Goal: Contribute content: Add original content to the website for others to see

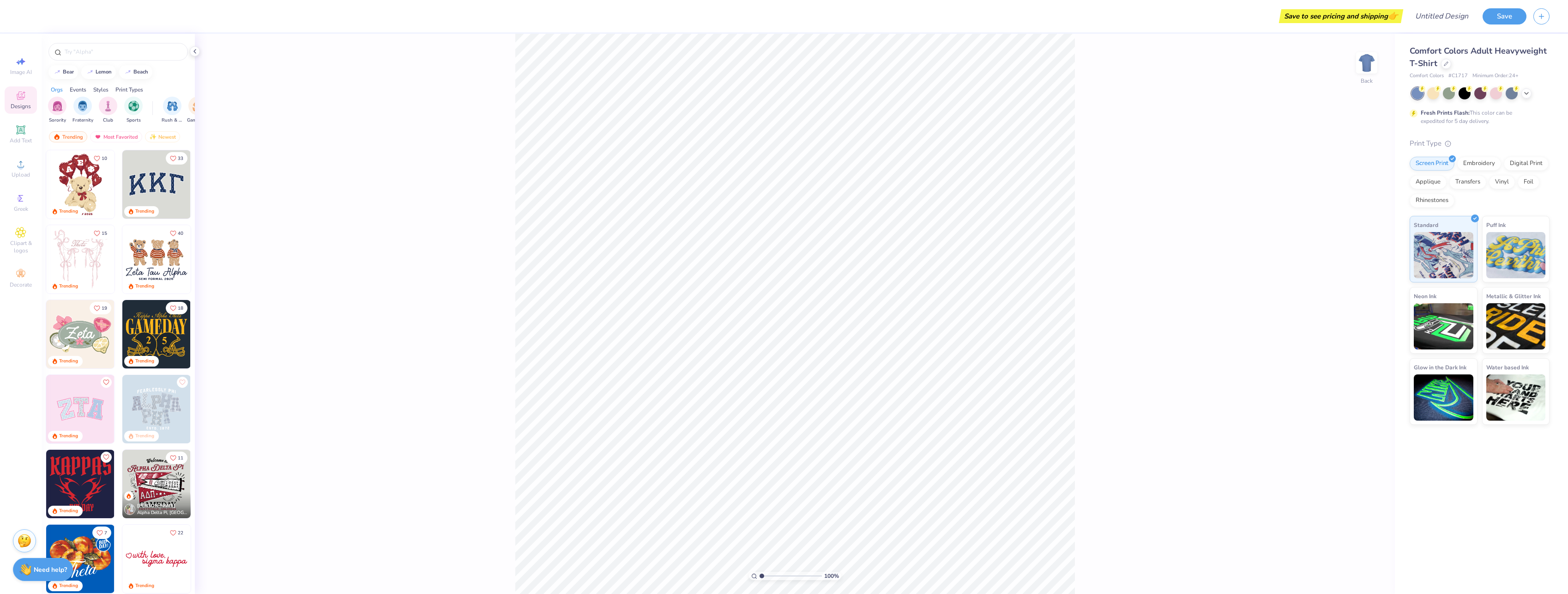
click at [1512, 13] on button "Save" at bounding box center [1505, 16] width 44 height 16
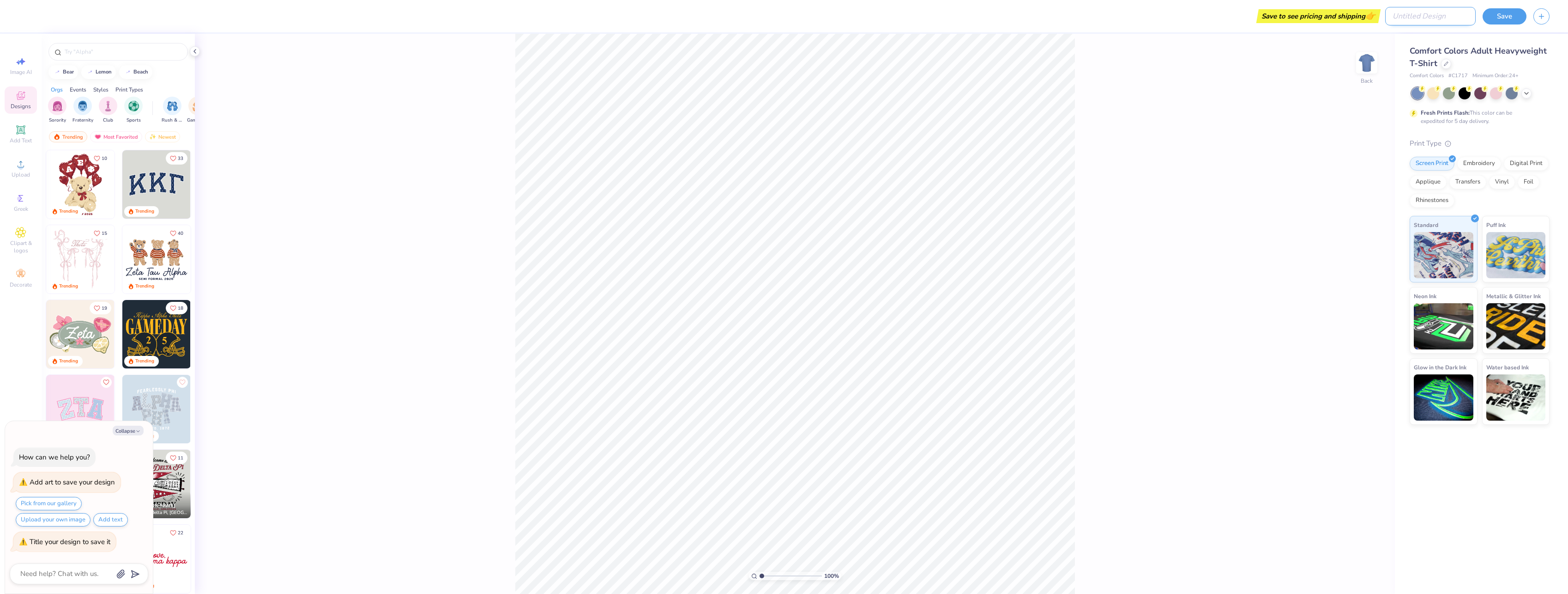
type textarea "x"
click at [1458, 12] on input "Design Title" at bounding box center [1430, 16] width 91 height 19
type input "T"
type textarea "x"
type input "Te"
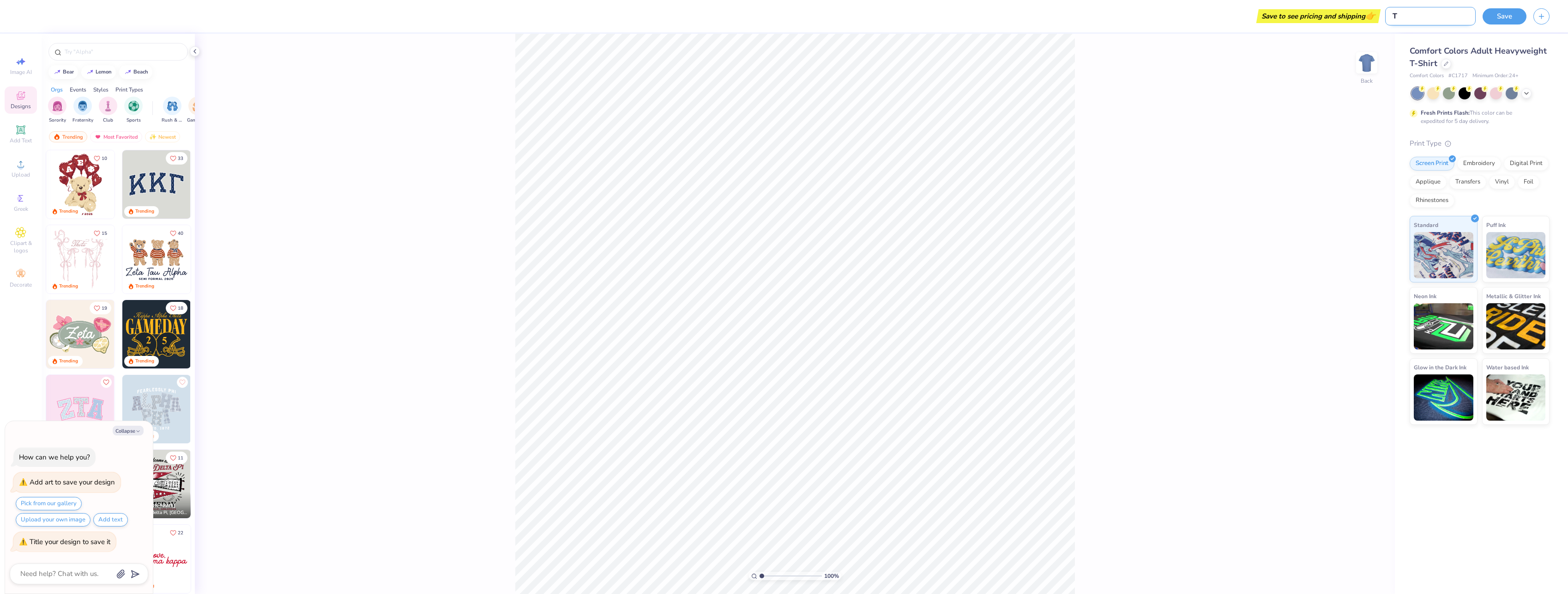
type textarea "x"
type input "Tes"
type textarea "x"
type input "Test"
type textarea "x"
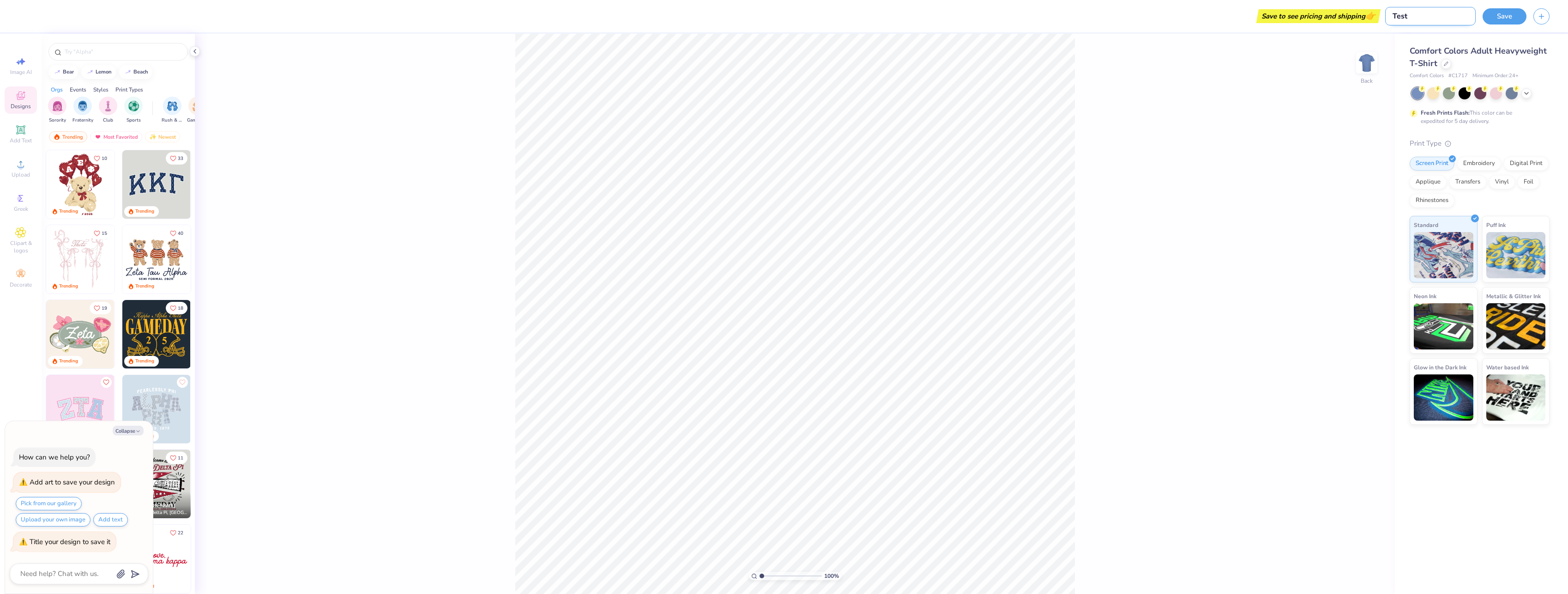
type input "Test"
type textarea "x"
type input "Test D"
type textarea "x"
type input "Test De"
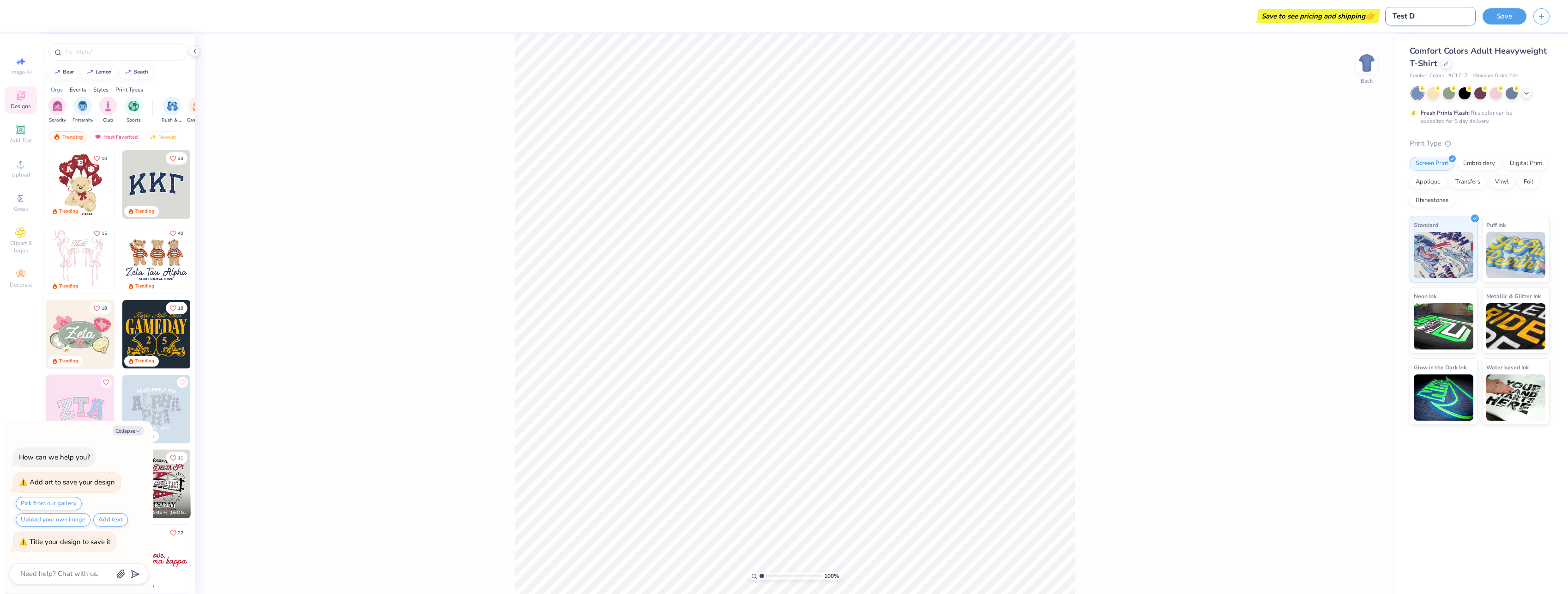
type textarea "x"
type input "Test Des"
type textarea "x"
type input "Test Desi"
type textarea "x"
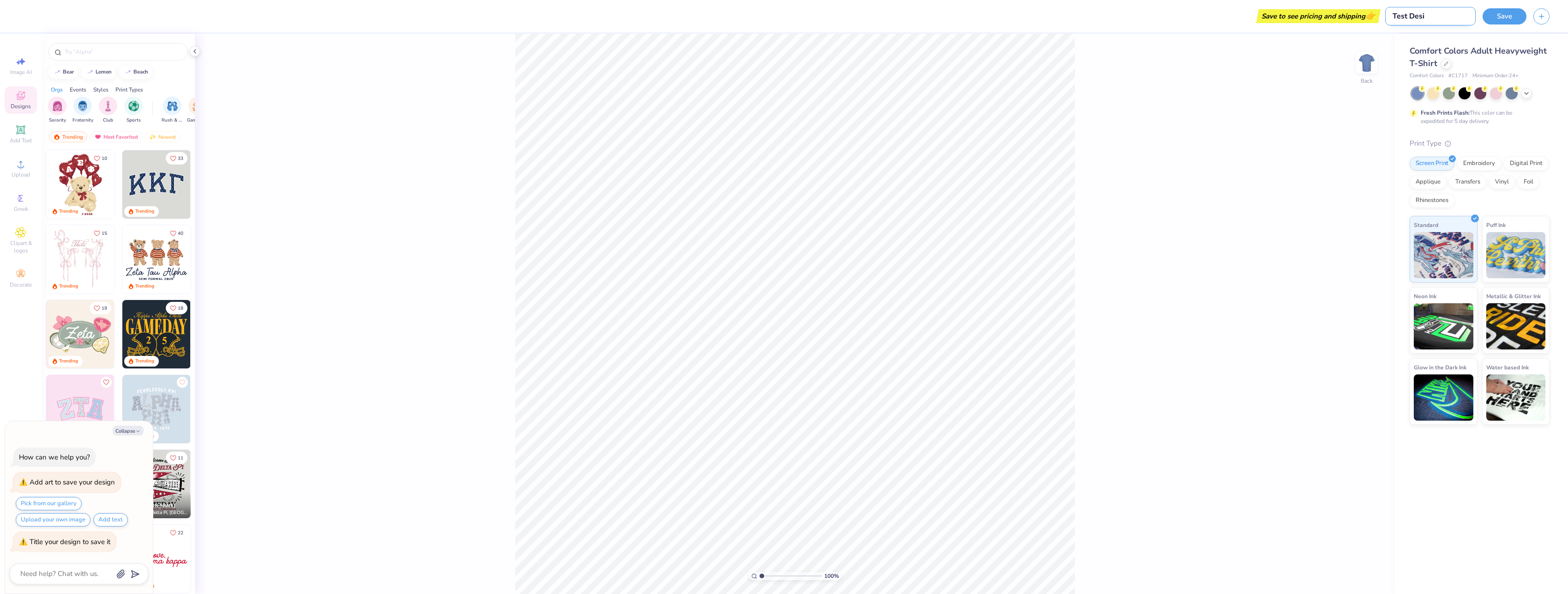
type input "Test Desig"
type textarea "x"
type input "Test Design"
type textarea "x"
type input "Test Design"
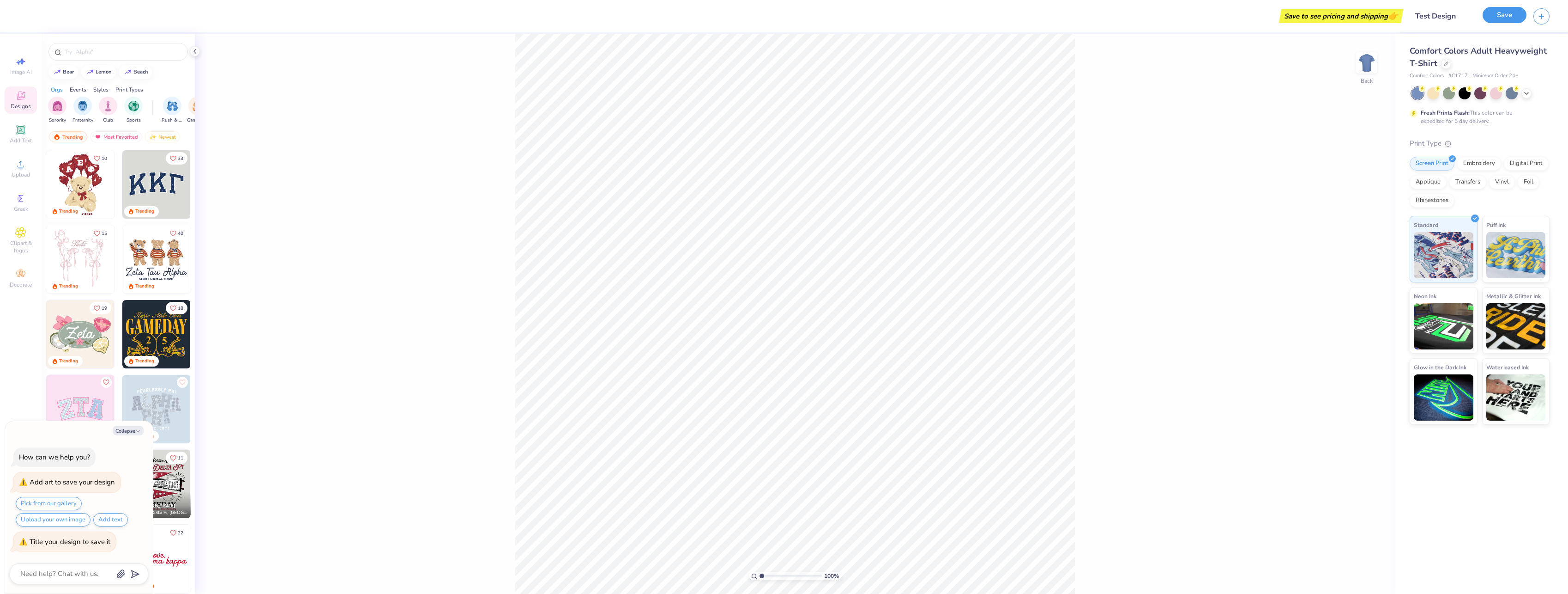
click at [1508, 12] on button "Save" at bounding box center [1505, 15] width 44 height 16
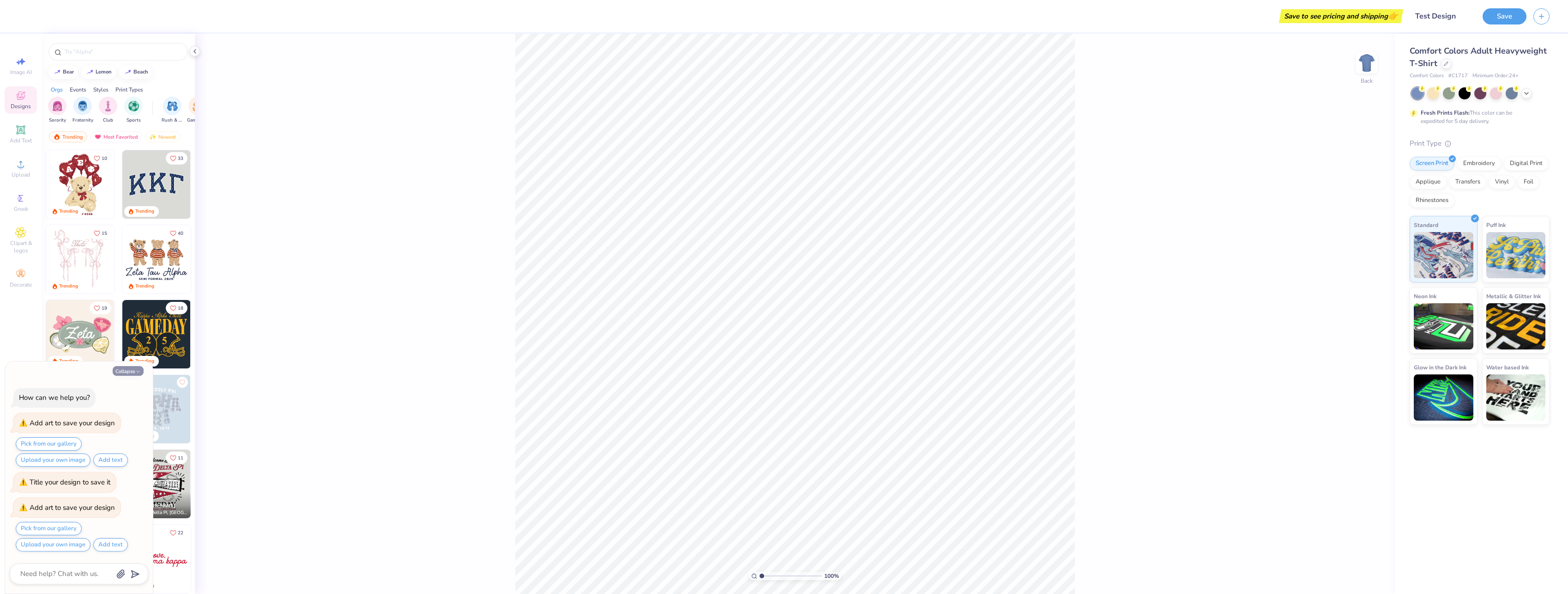
click at [135, 374] on icon "button" at bounding box center [138, 371] width 5 height 5
type textarea "x"
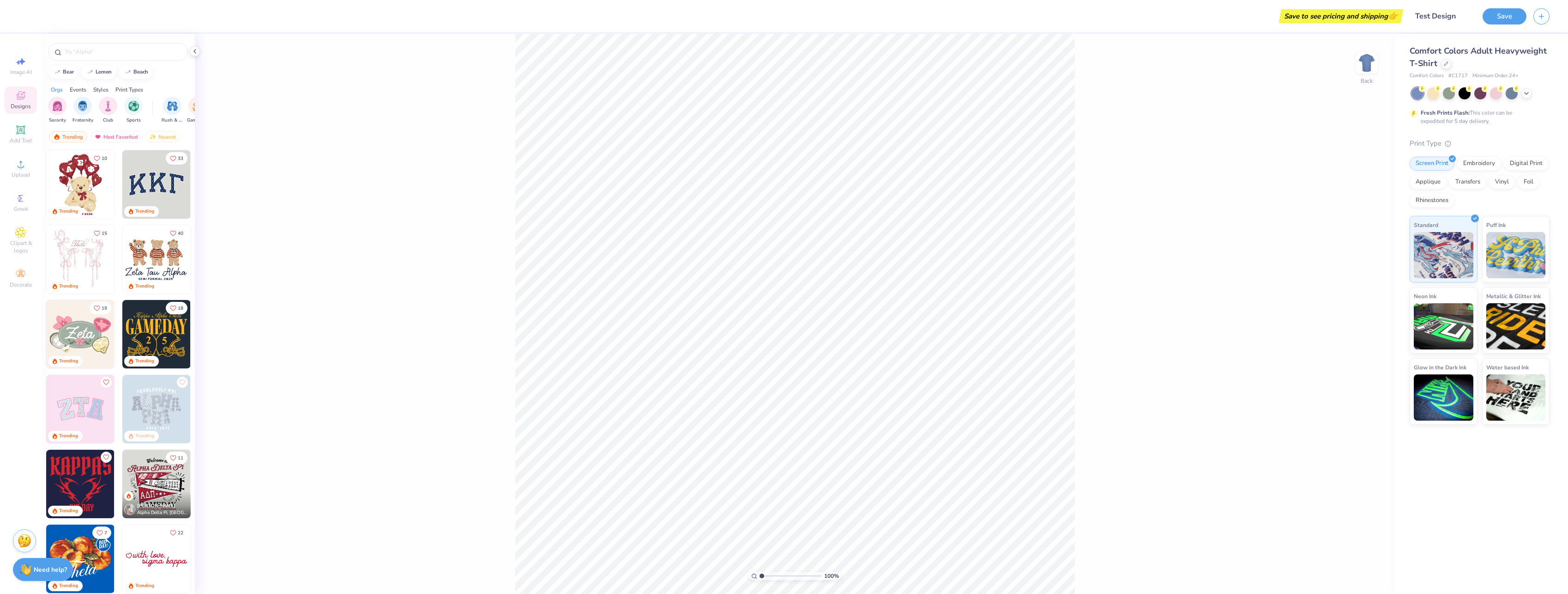
click at [144, 257] on img at bounding box center [156, 259] width 68 height 68
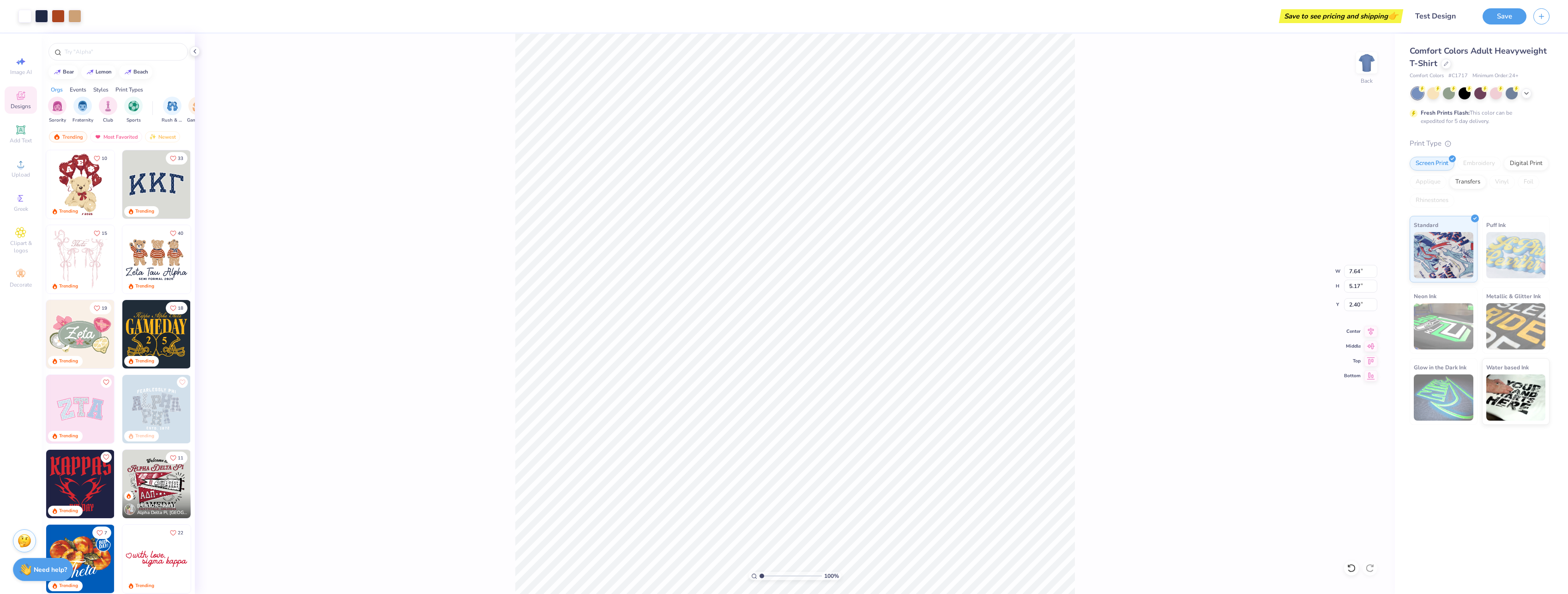
type input "2.40"
click at [1149, 133] on div "100 % Back W 7.64 7.64 " H 5.17 5.17 " Y 2.40 2.40 " Center Middle Top Bottom" at bounding box center [795, 314] width 1200 height 560
click at [29, 566] on img at bounding box center [26, 568] width 12 height 12
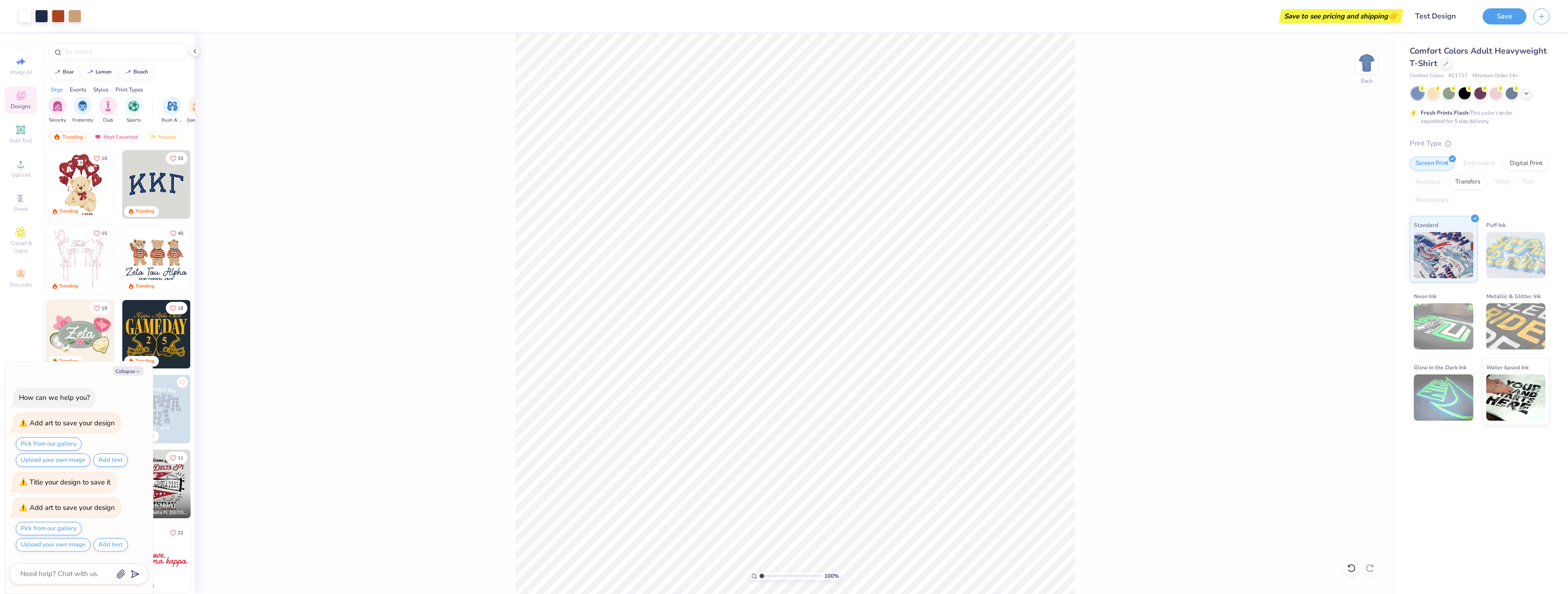
click at [41, 571] on textarea at bounding box center [66, 574] width 94 height 12
type textarea "x"
type textarea "H"
type textarea "x"
type textarea "Ho"
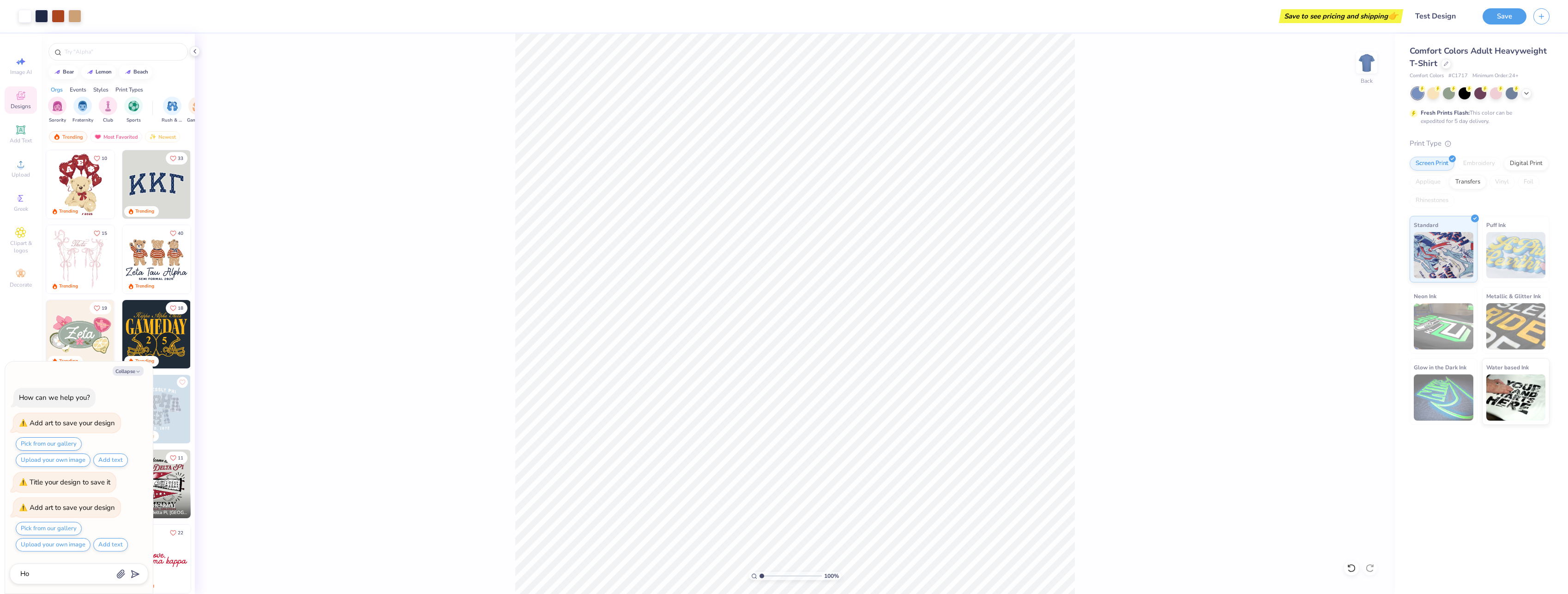
type textarea "x"
type textarea "How"
type textarea "x"
type textarea "How"
type textarea "x"
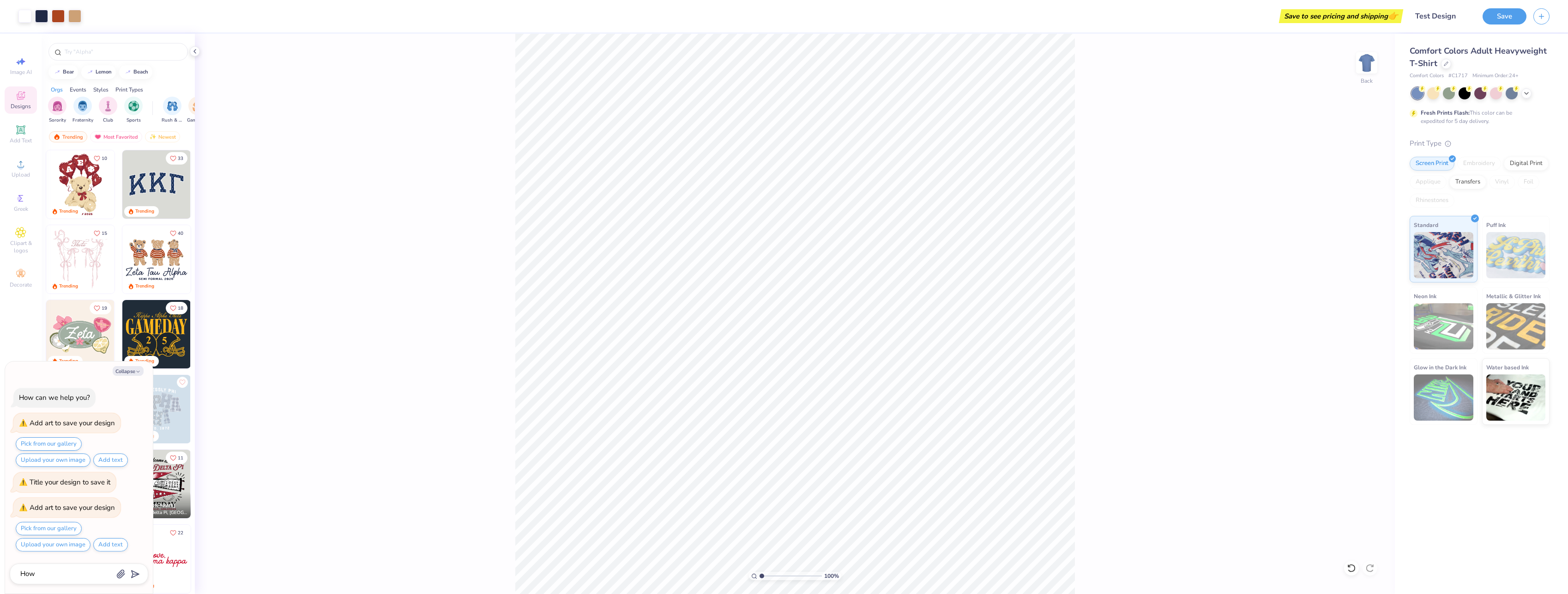
type textarea "How m"
type textarea "x"
type textarea "How mu"
type textarea "x"
type textarea "How muc"
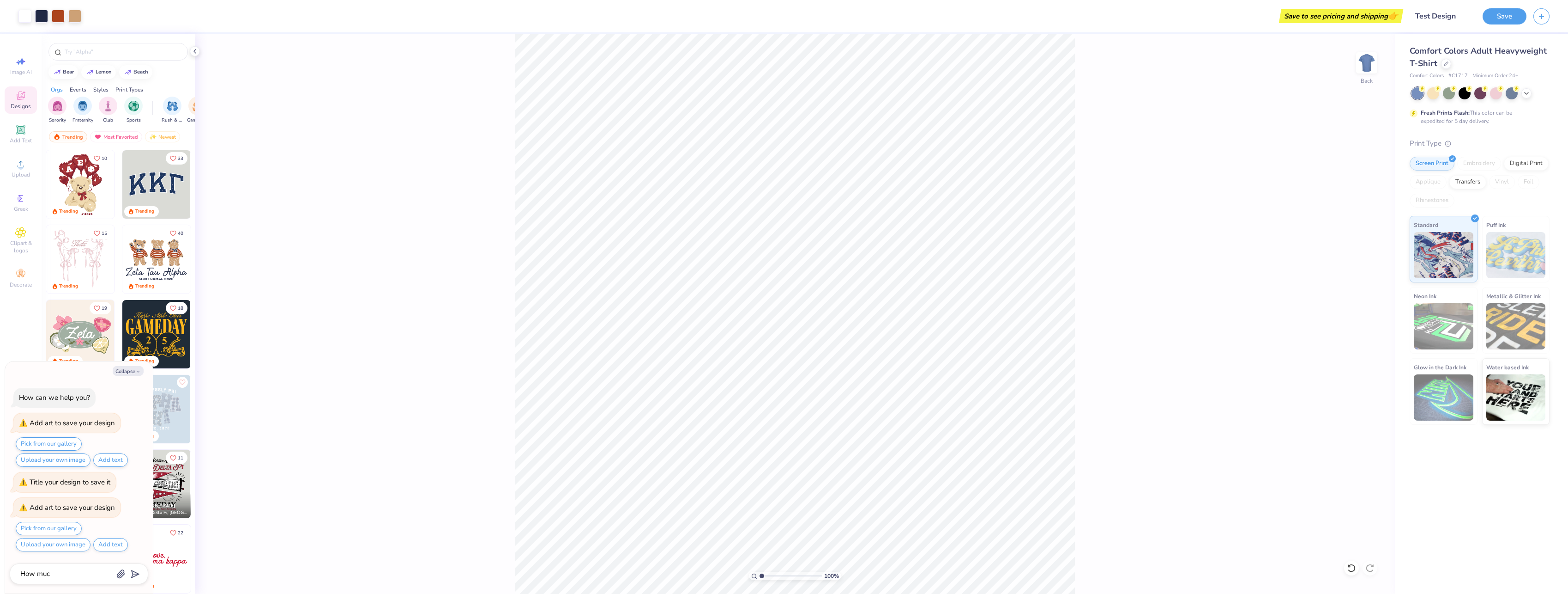
type textarea "x"
type textarea "How much"
type textarea "x"
type textarea "How much"
type textarea "x"
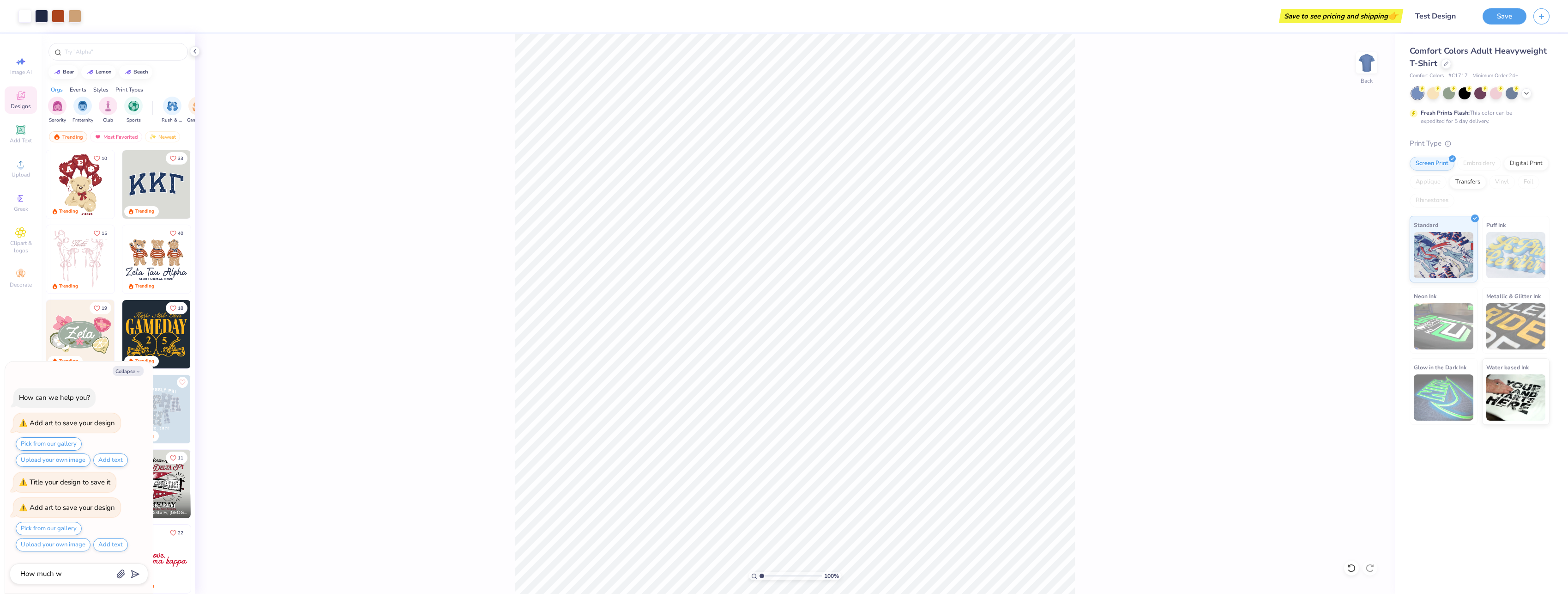
type textarea "How much wi"
type textarea "x"
type textarea "How much wil"
type textarea "x"
type textarea "How much will"
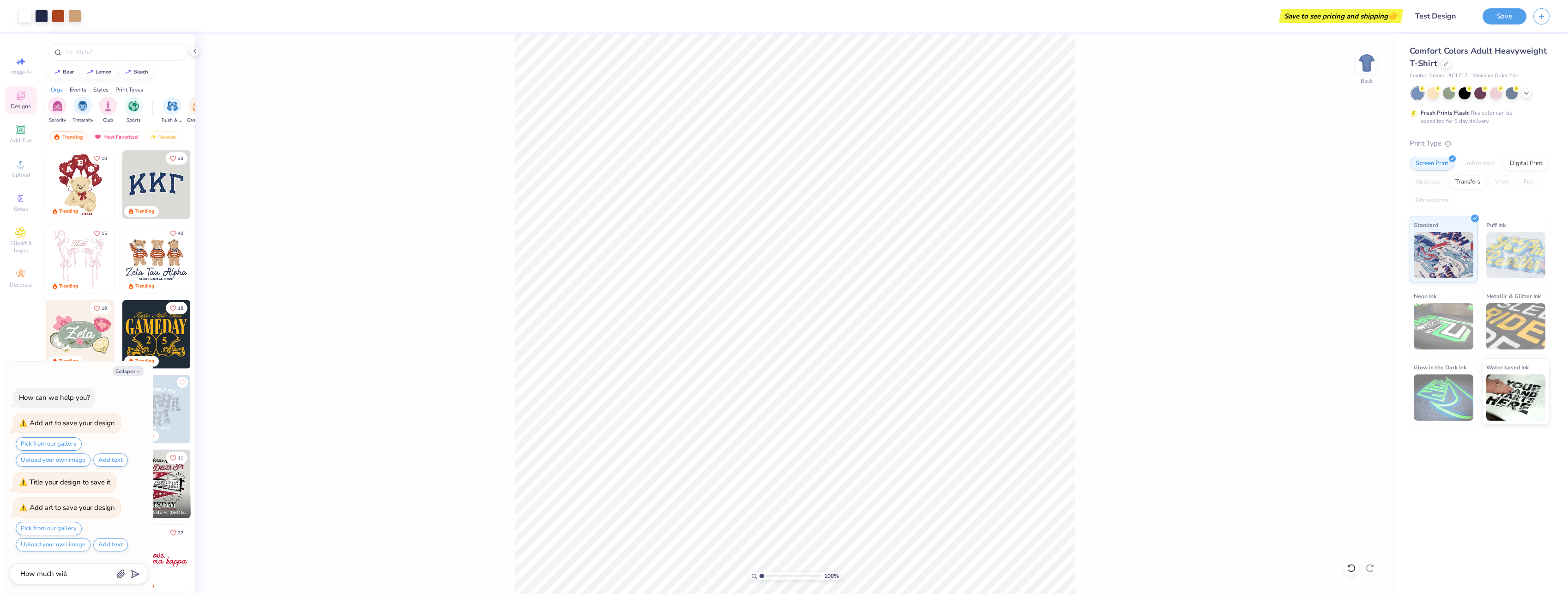
type textarea "x"
type textarea "How much will"
type textarea "x"
type textarea "How much will s"
type textarea "x"
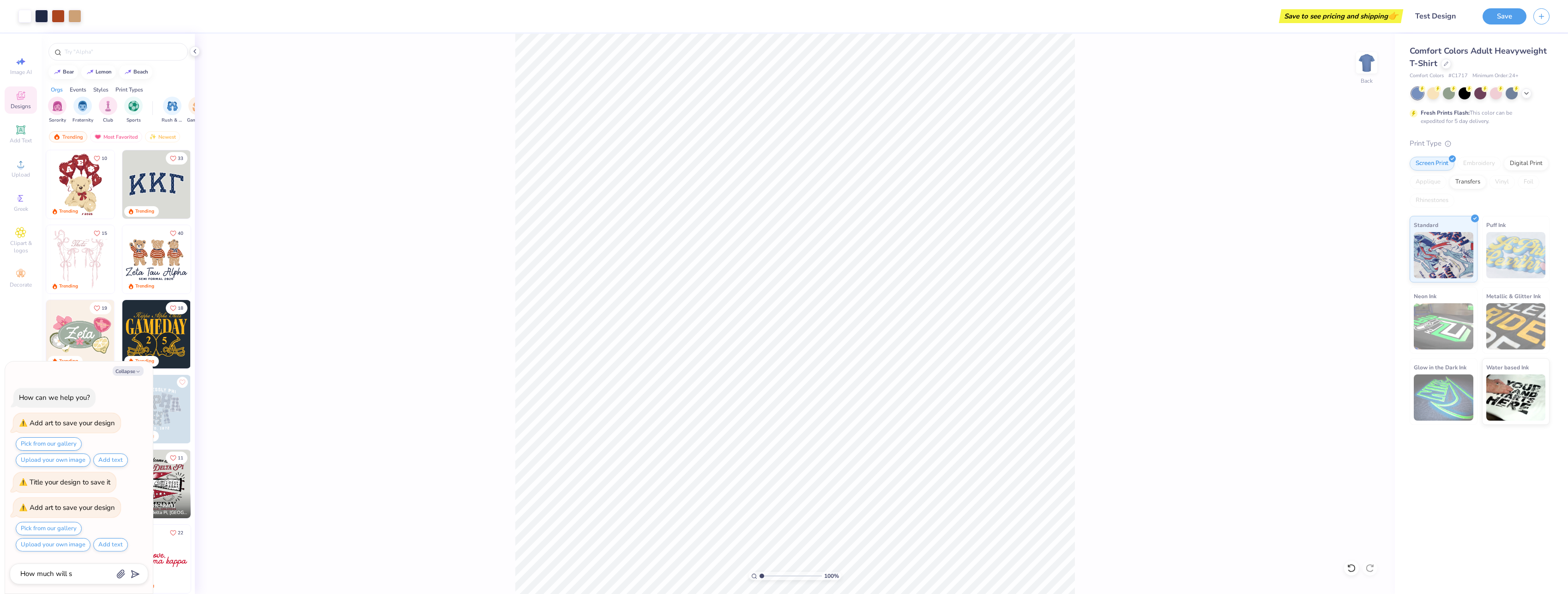
type textarea "How much will sh"
type textarea "x"
type textarea "How much will s"
type textarea "x"
type textarea "How much will"
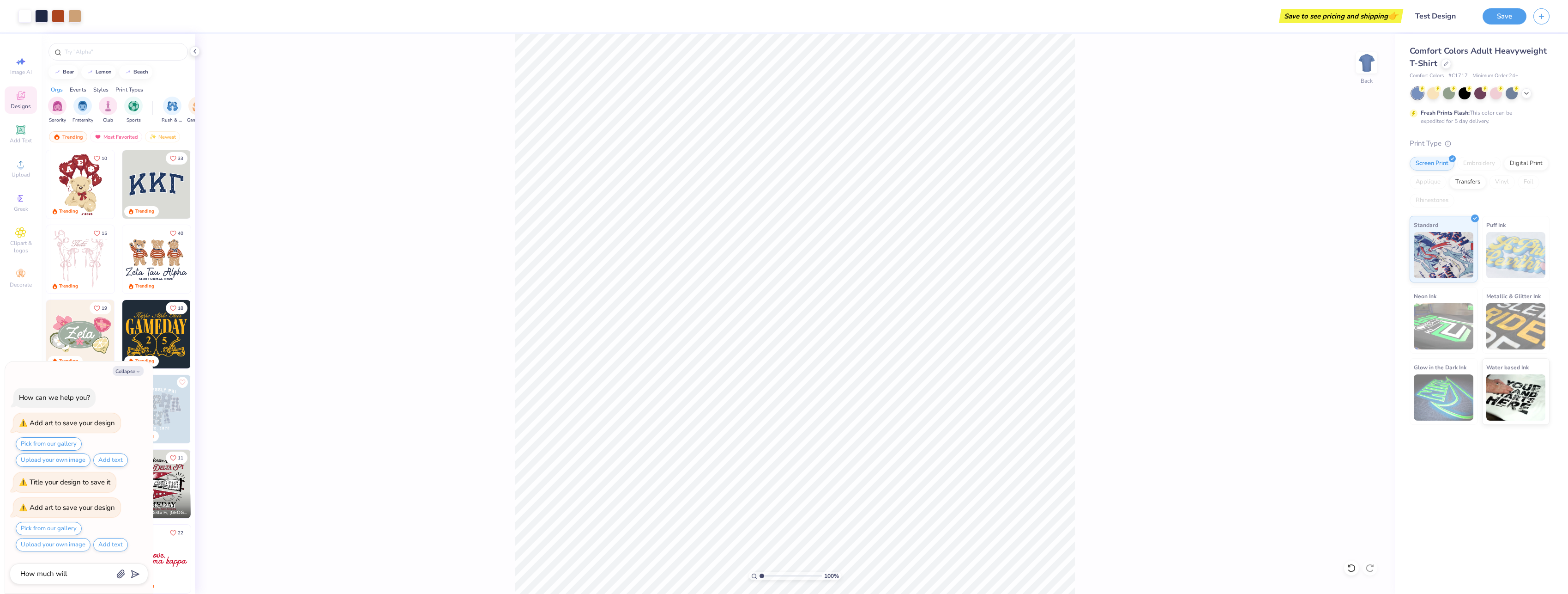
type textarea "x"
type textarea "How much will t"
type textarea "x"
type textarea "How much will th"
type textarea "x"
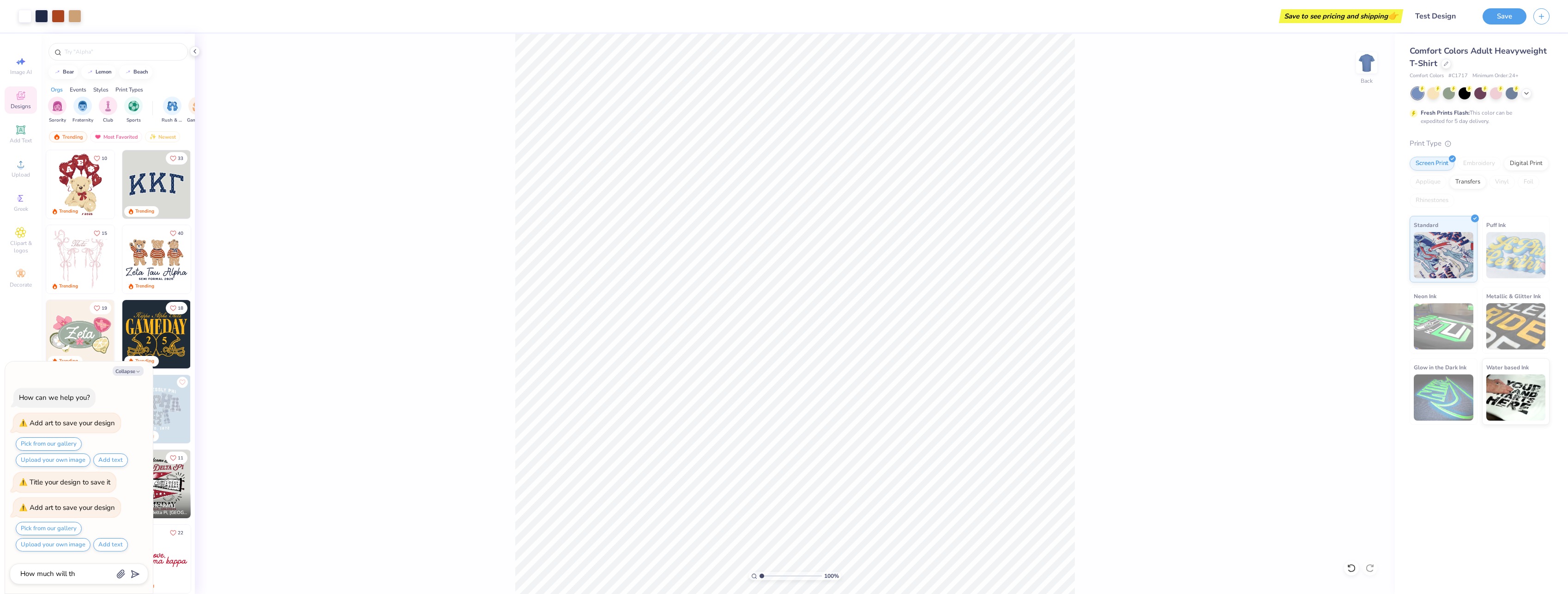
type textarea "How much will thi"
type textarea "x"
type textarea "How much will this"
type textarea "x"
type textarea "How much will this"
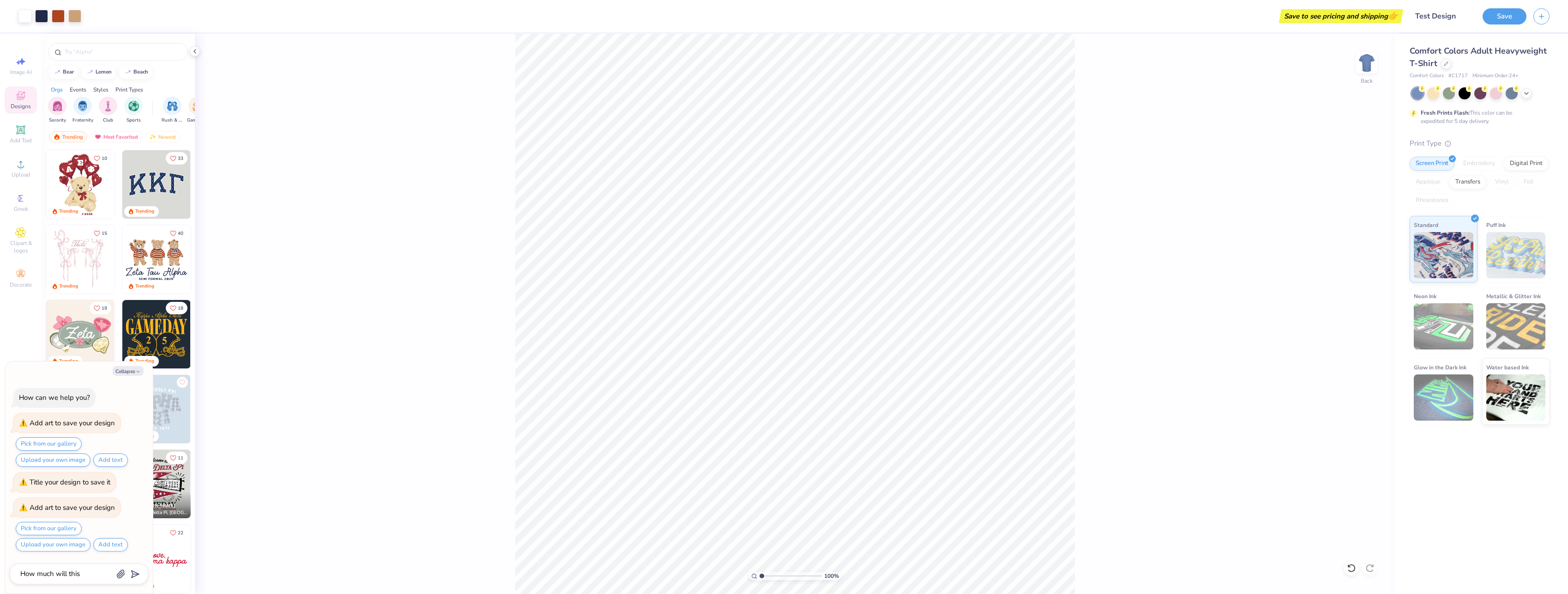
type textarea "x"
type textarea "How much will this c"
type textarea "x"
type textarea "How much will this co"
type textarea "x"
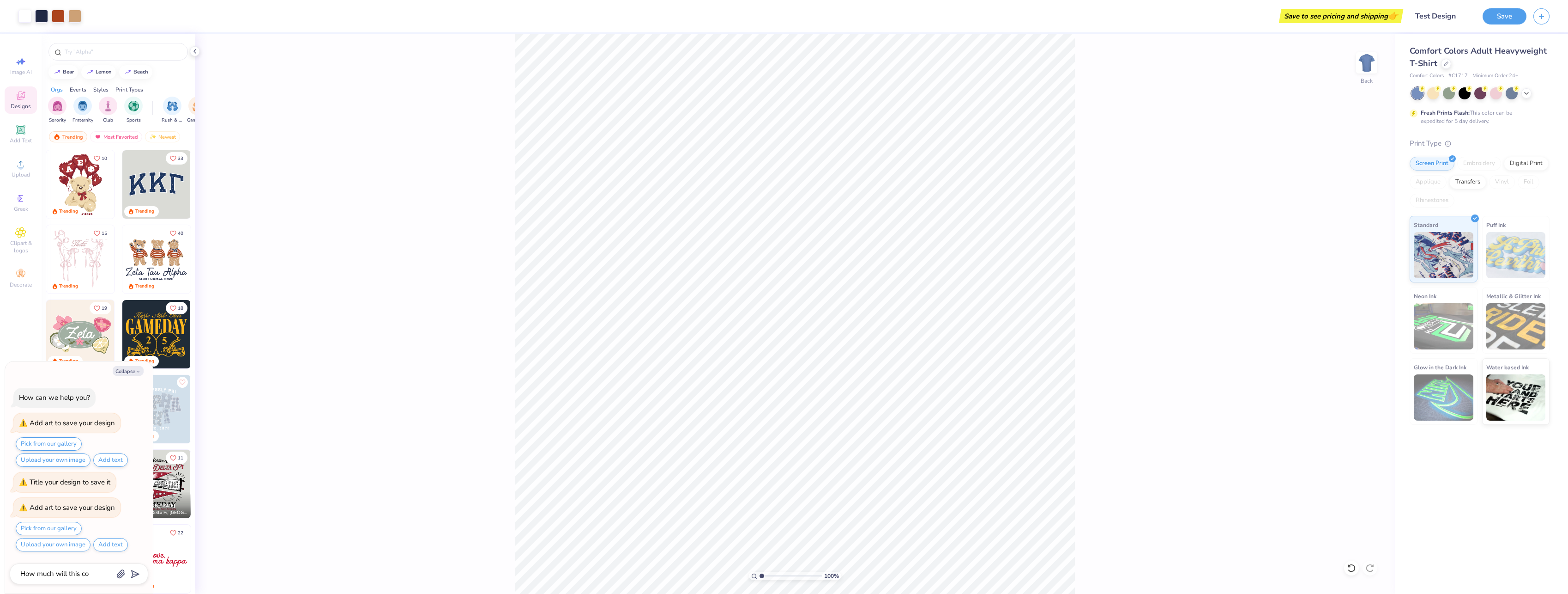
type textarea "How much will this cos"
type textarea "x"
type textarea "How much will this cost"
type textarea "x"
type textarea "How much will this cost?"
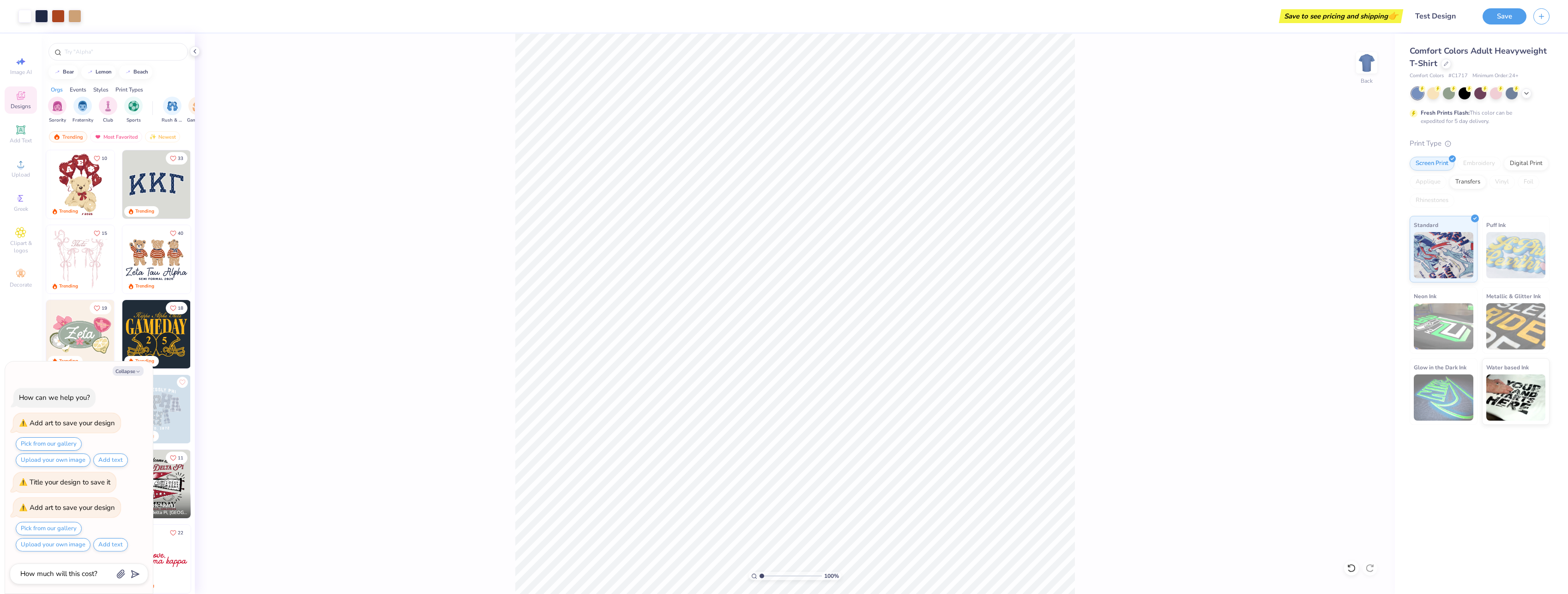
type textarea "x"
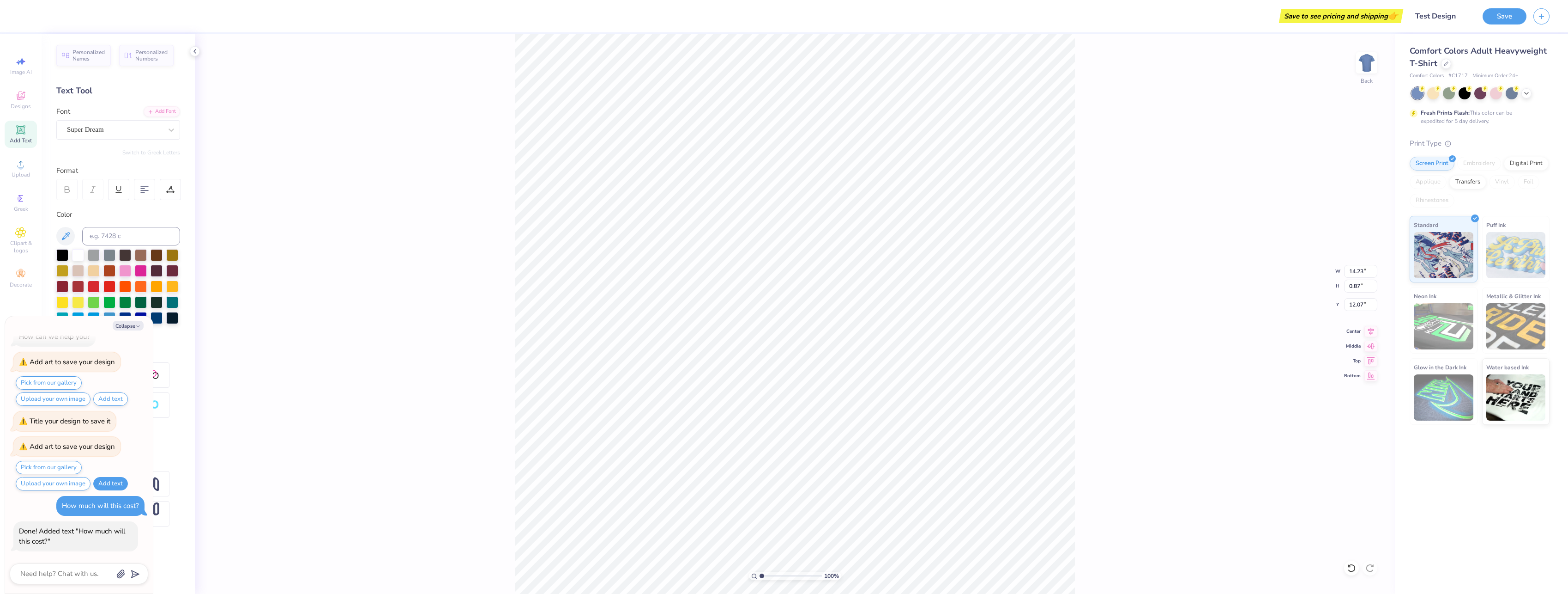
scroll to position [8, 1]
click at [39, 462] on button "Pick from our gallery" at bounding box center [48, 467] width 66 height 13
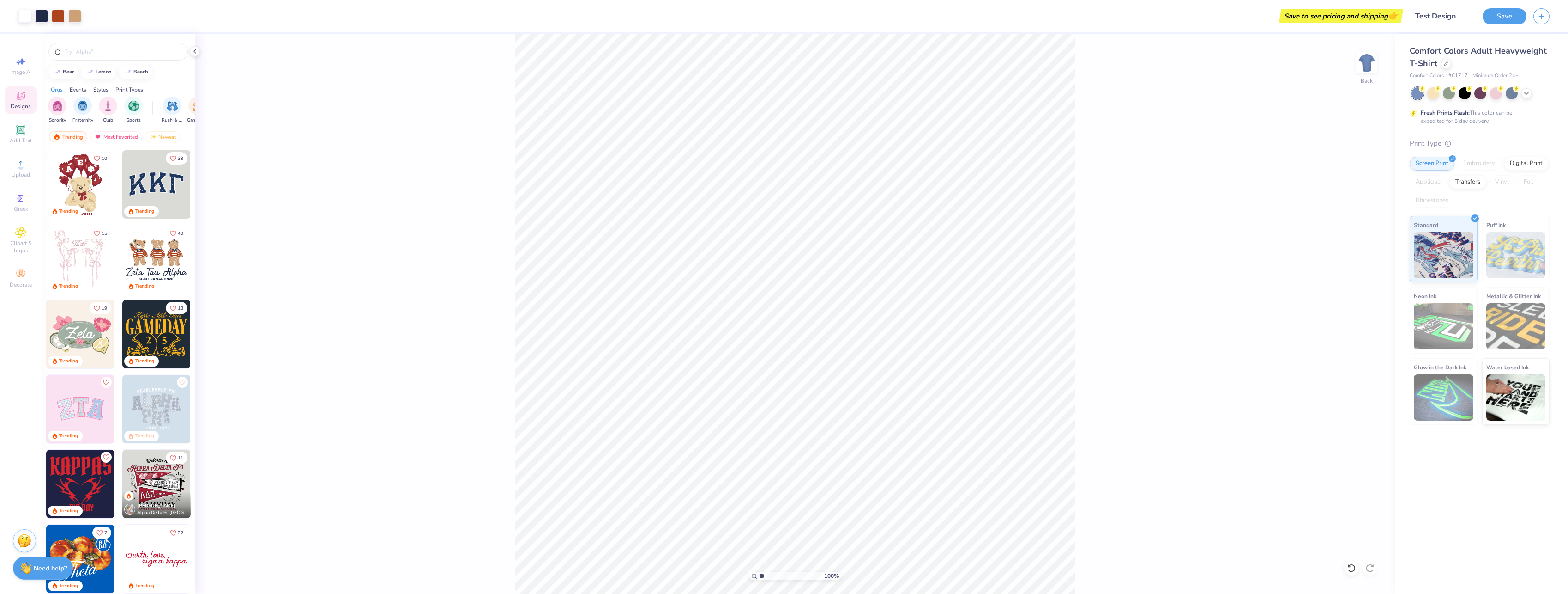
click at [56, 566] on strong "Need help?" at bounding box center [50, 568] width 33 height 9
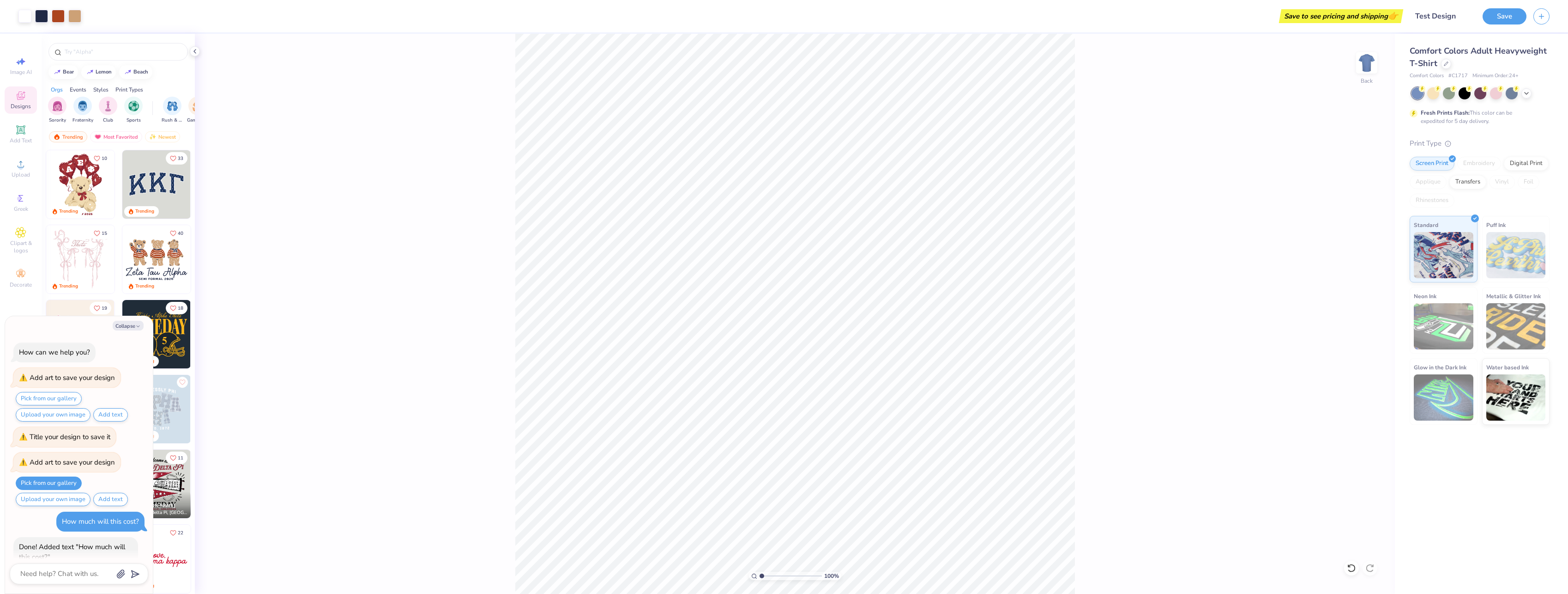
scroll to position [15, 0]
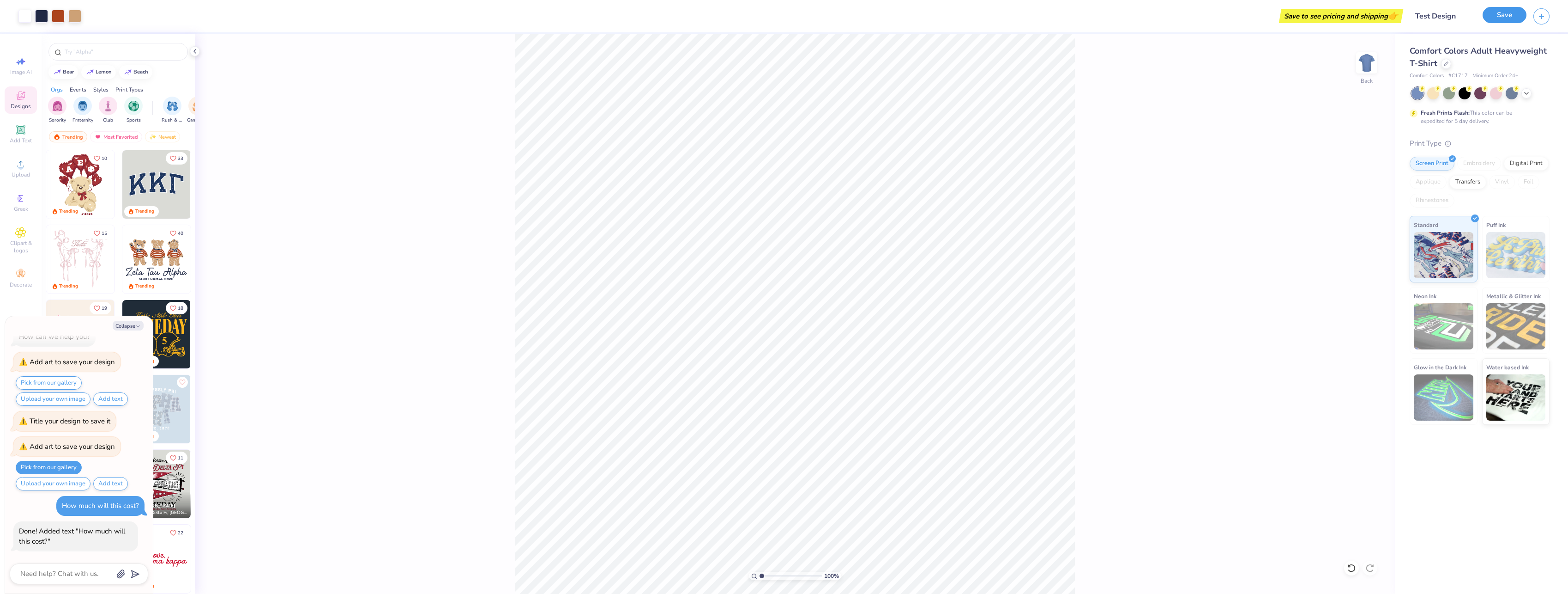
click at [1497, 19] on button "Save" at bounding box center [1505, 15] width 44 height 16
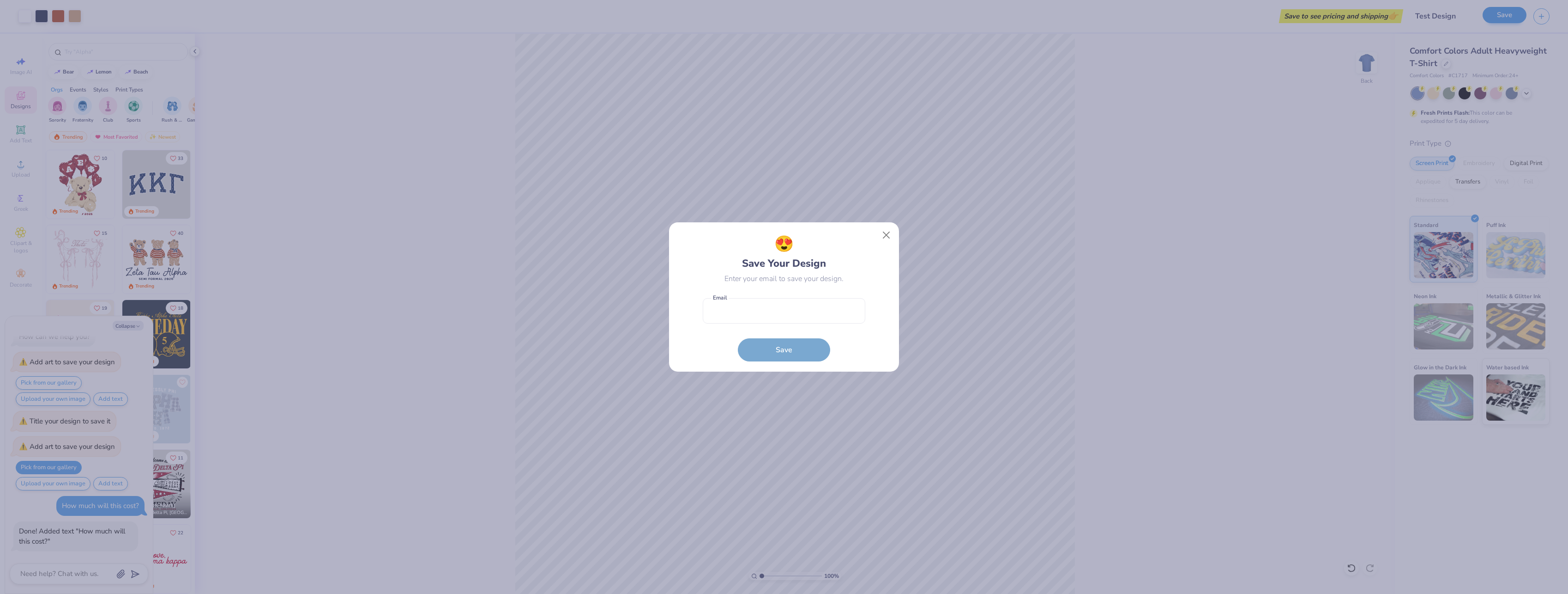
type textarea "x"
click at [779, 307] on input "email" at bounding box center [784, 311] width 163 height 26
type input "[PERSON_NAME][EMAIL_ADDRESS][DOMAIN_NAME]"
click at [817, 346] on button "Save" at bounding box center [783, 348] width 92 height 23
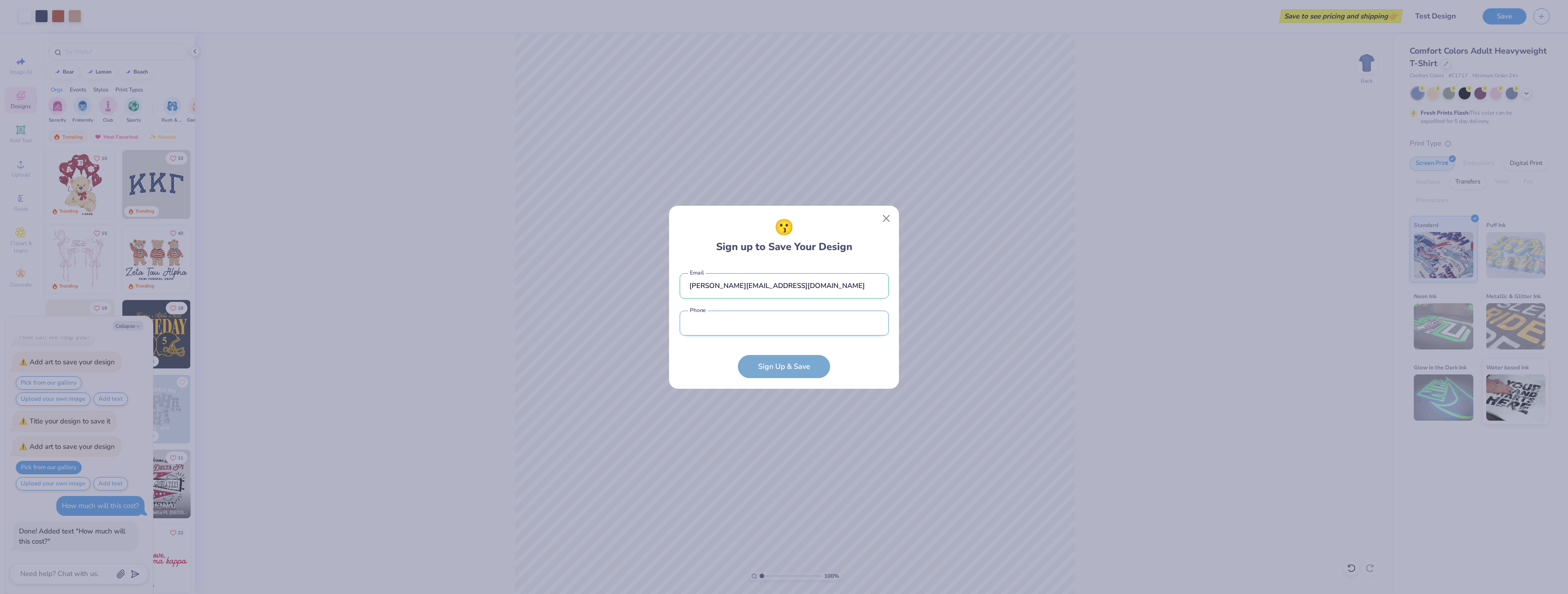
click at [787, 318] on input "tel" at bounding box center [784, 323] width 209 height 26
click at [887, 215] on button "Close" at bounding box center [886, 218] width 18 height 18
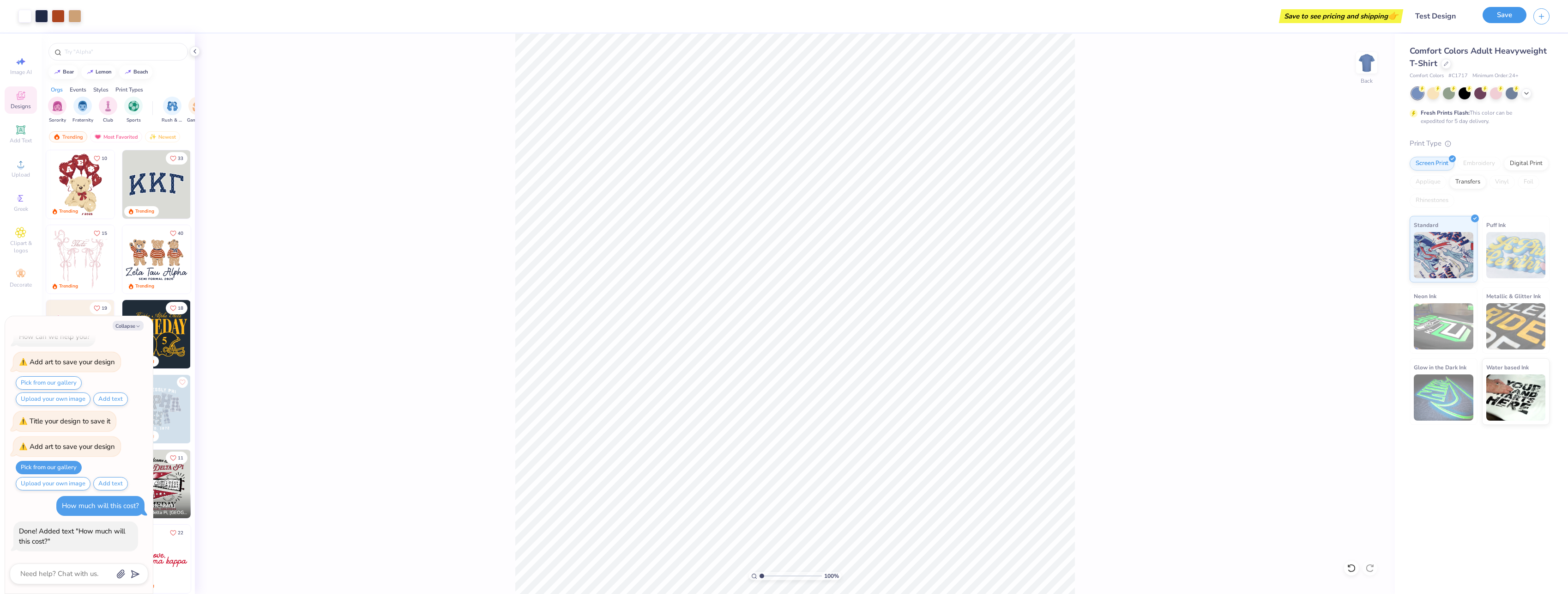
click at [1494, 19] on button "Save" at bounding box center [1505, 15] width 44 height 16
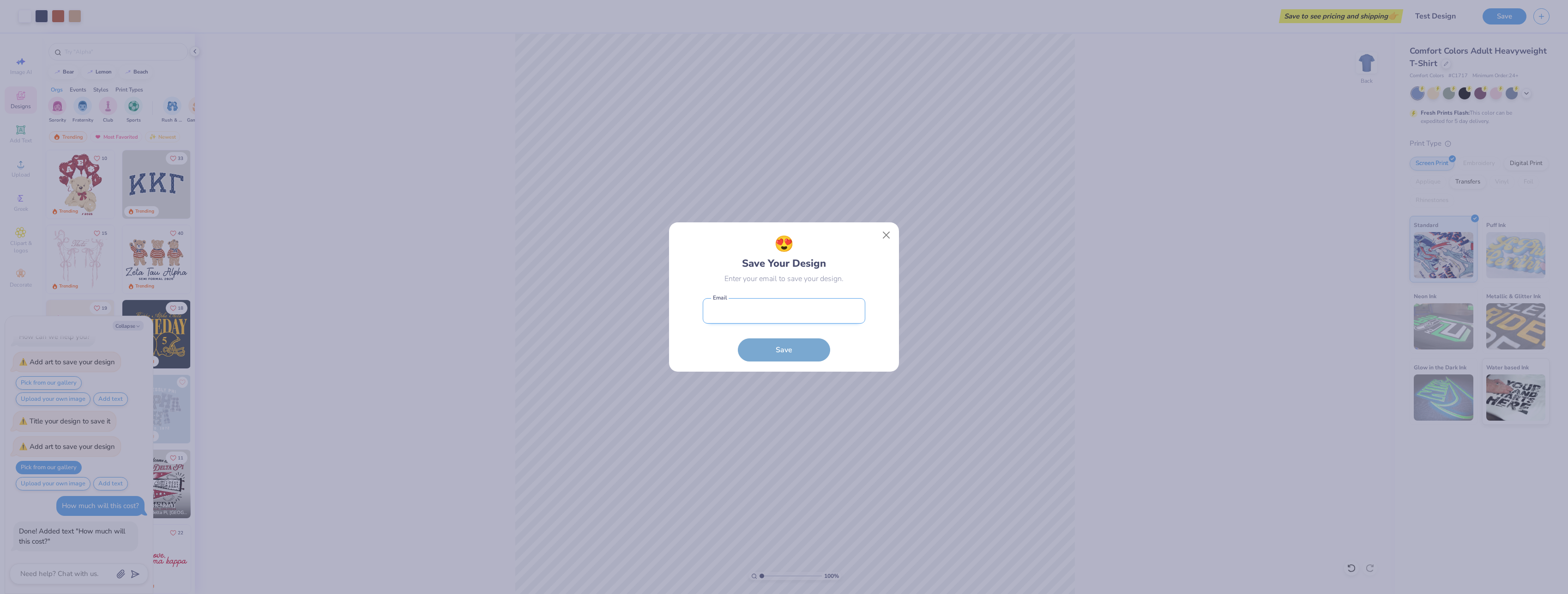
type textarea "x"
click at [747, 312] on input "email" at bounding box center [784, 311] width 163 height 26
paste input "[PERSON_NAME][EMAIL_ADDRESS][DOMAIN_NAME]"
type input "[PERSON_NAME][EMAIL_ADDRESS][DOMAIN_NAME]"
click at [787, 348] on button "Save" at bounding box center [783, 348] width 92 height 23
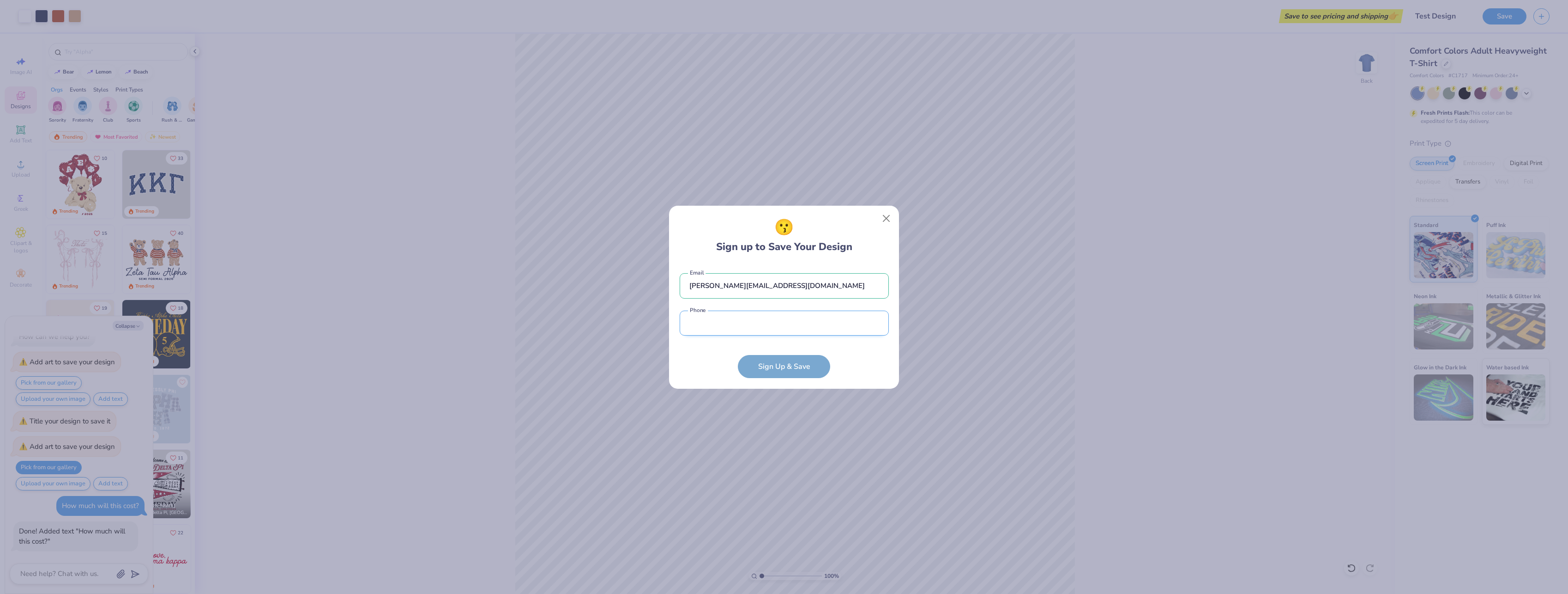
click at [711, 326] on input "tel" at bounding box center [784, 323] width 209 height 26
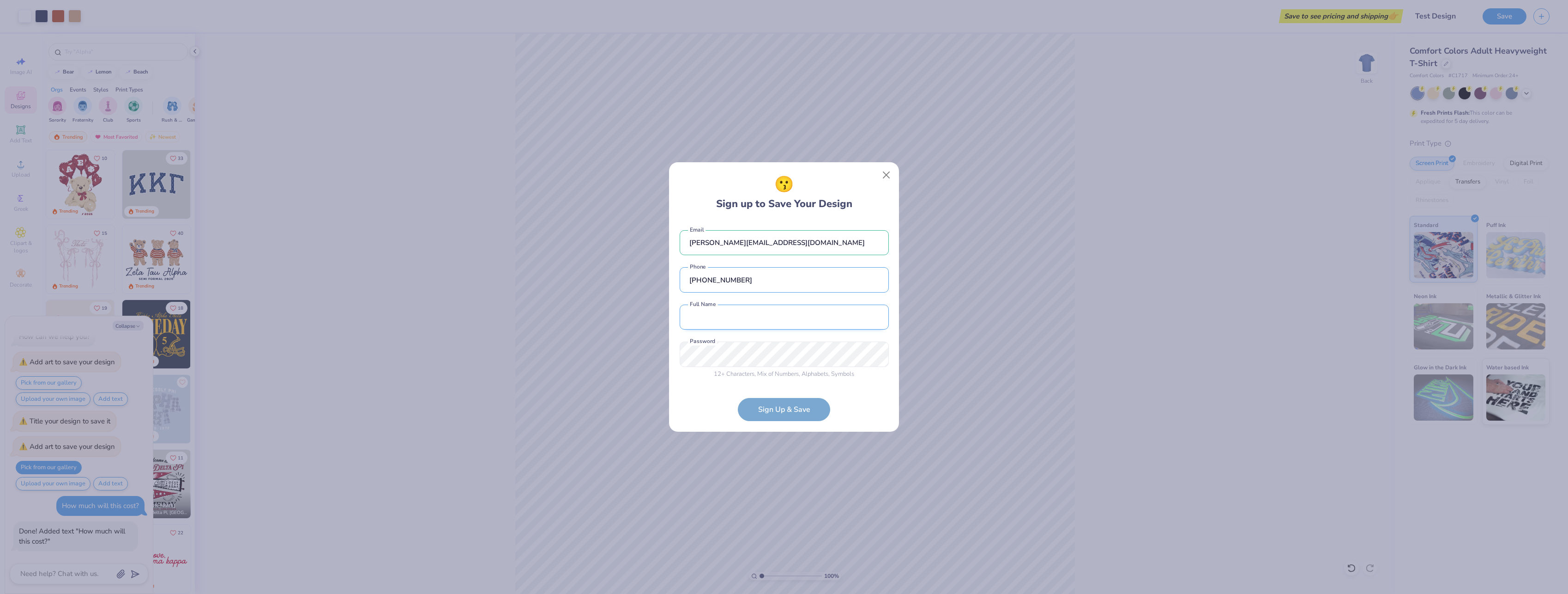
type input "[PHONE_NUMBER]"
click at [723, 314] on input "text" at bounding box center [784, 317] width 209 height 26
type input "Test [PERSON_NAME]"
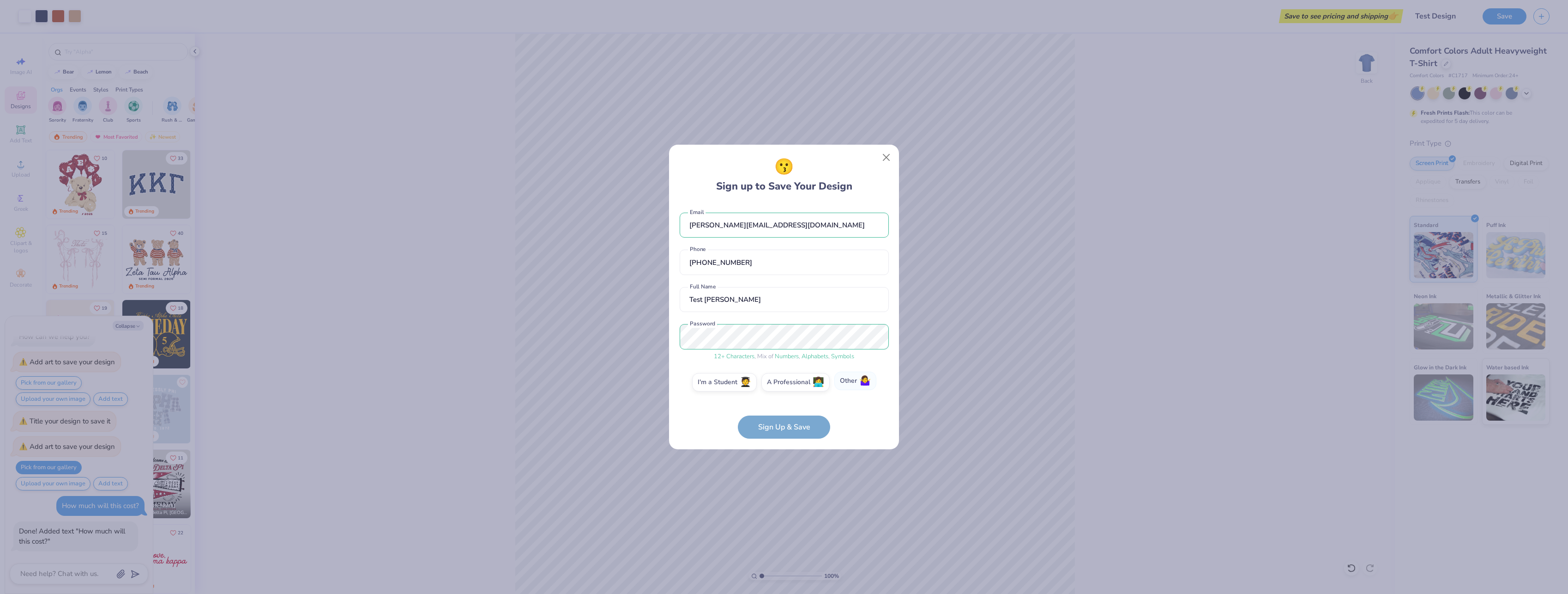
click at [844, 379] on label "Other 🤷‍♀️" at bounding box center [855, 381] width 42 height 19
click at [787, 382] on input "Other 🤷‍♀️" at bounding box center [785, 385] width 6 height 6
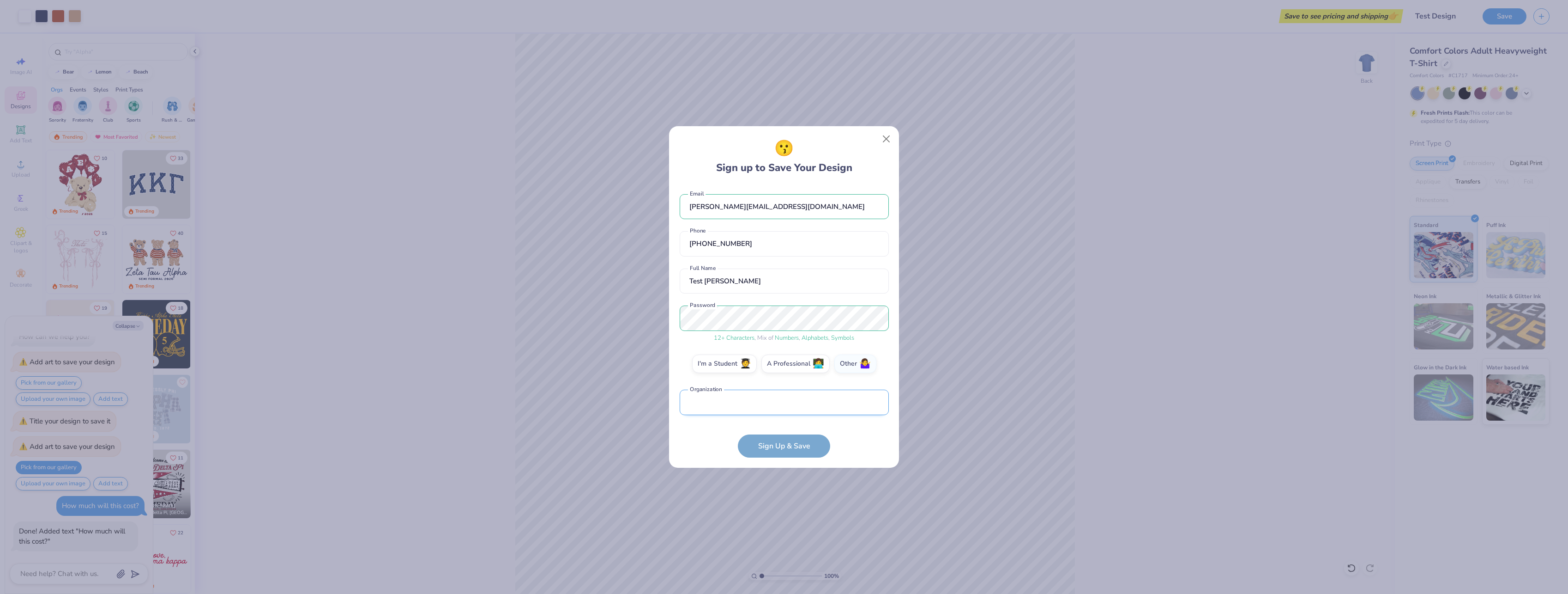
click at [731, 406] on input "text" at bounding box center [784, 402] width 209 height 26
click at [721, 362] on label "I'm a Student 🧑‍🎓" at bounding box center [724, 362] width 65 height 19
click at [782, 363] on input "I'm a Student 🧑‍🎓" at bounding box center [785, 366] width 6 height 6
click at [708, 400] on div "Select..." at bounding box center [784, 402] width 209 height 26
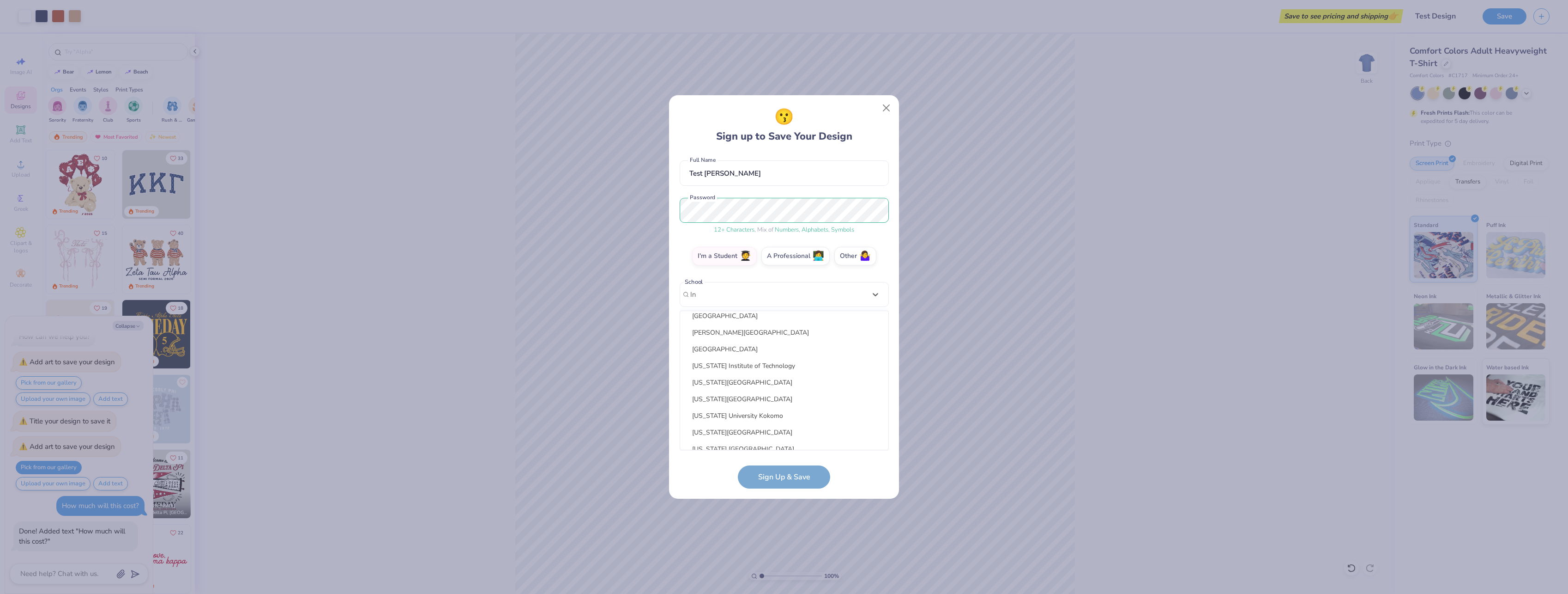
scroll to position [0, 0]
click at [711, 338] on div "[GEOGRAPHIC_DATA]" at bounding box center [785, 339] width 201 height 15
type input "In"
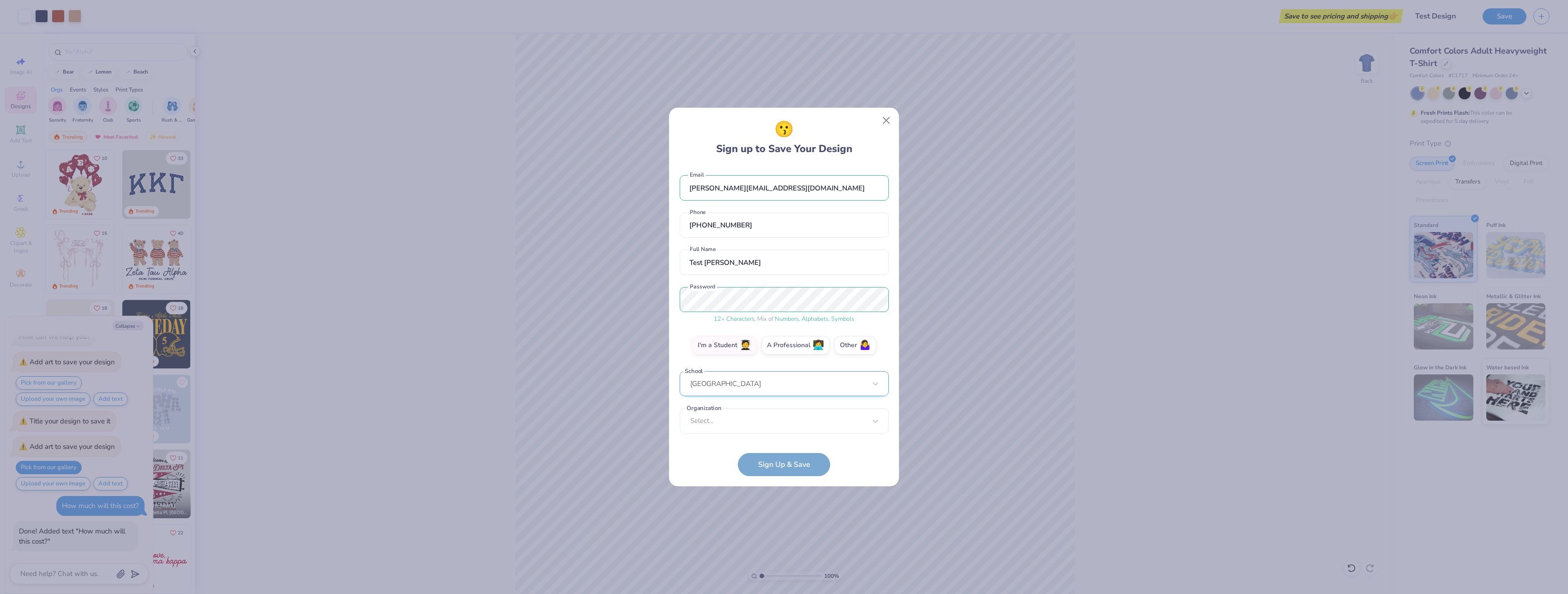
click at [758, 377] on div "[GEOGRAPHIC_DATA]" at bounding box center [784, 383] width 209 height 26
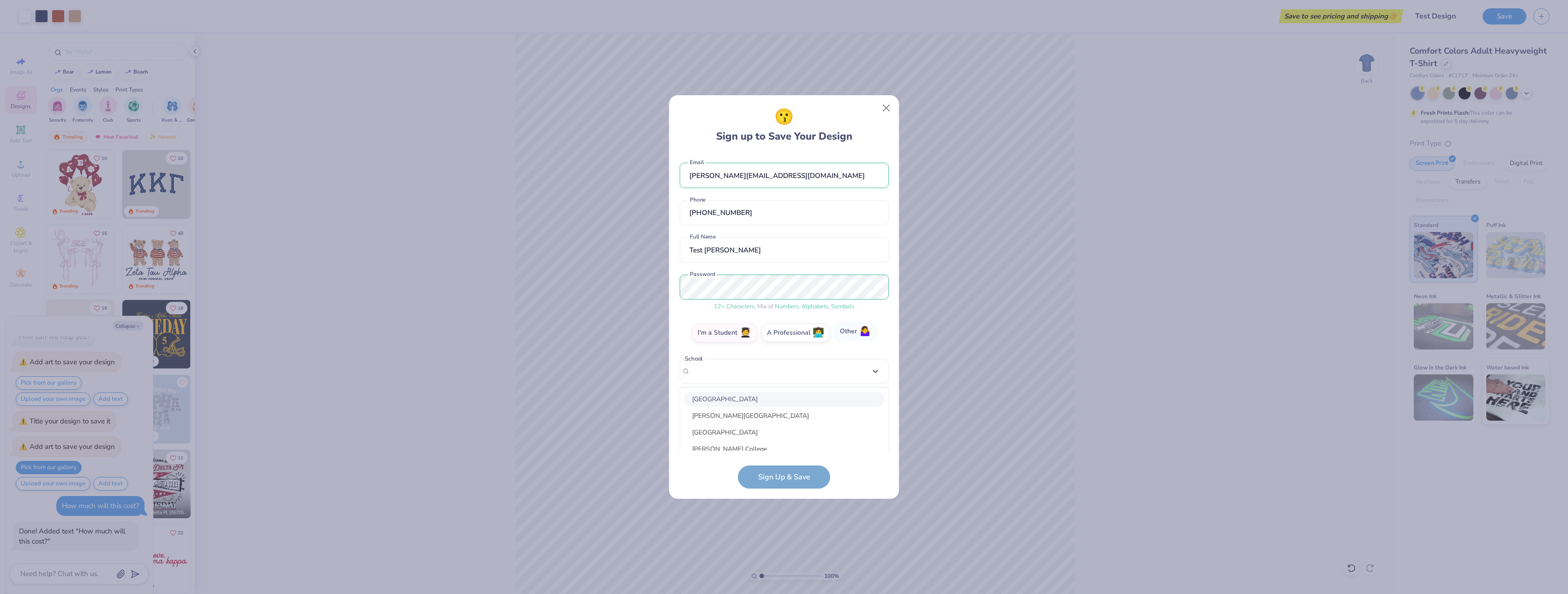
click at [852, 259] on div "[PERSON_NAME][EMAIL_ADDRESS][DOMAIN_NAME] Email [PHONE_NUMBER] Phone Test [PERS…" at bounding box center [784, 302] width 209 height 297
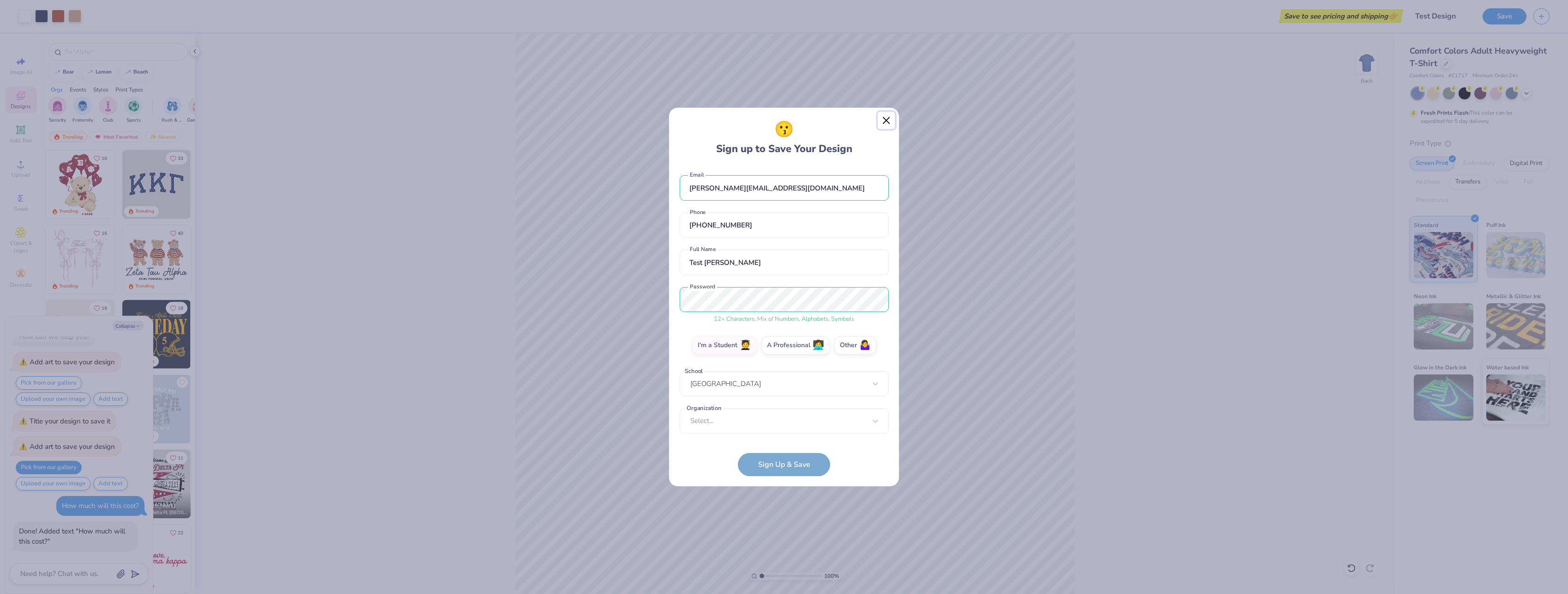
click at [889, 118] on button "Close" at bounding box center [886, 120] width 18 height 18
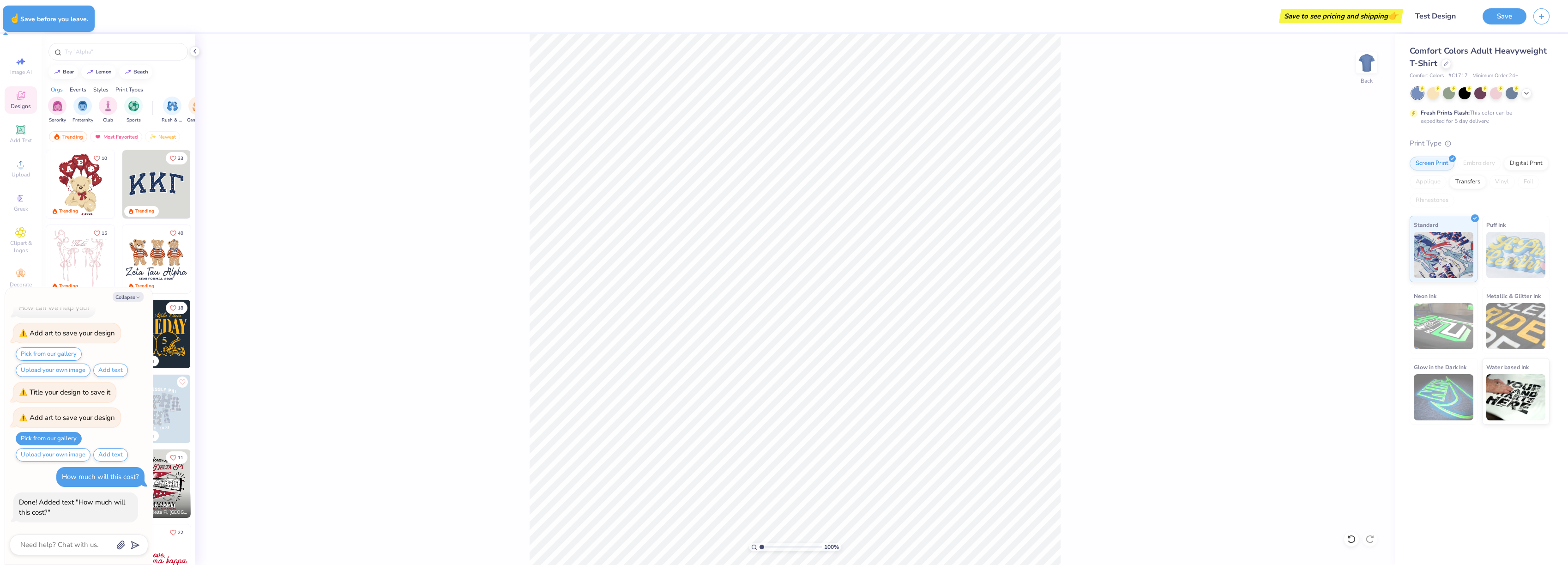
type textarea "x"
